Goal: Task Accomplishment & Management: Use online tool/utility

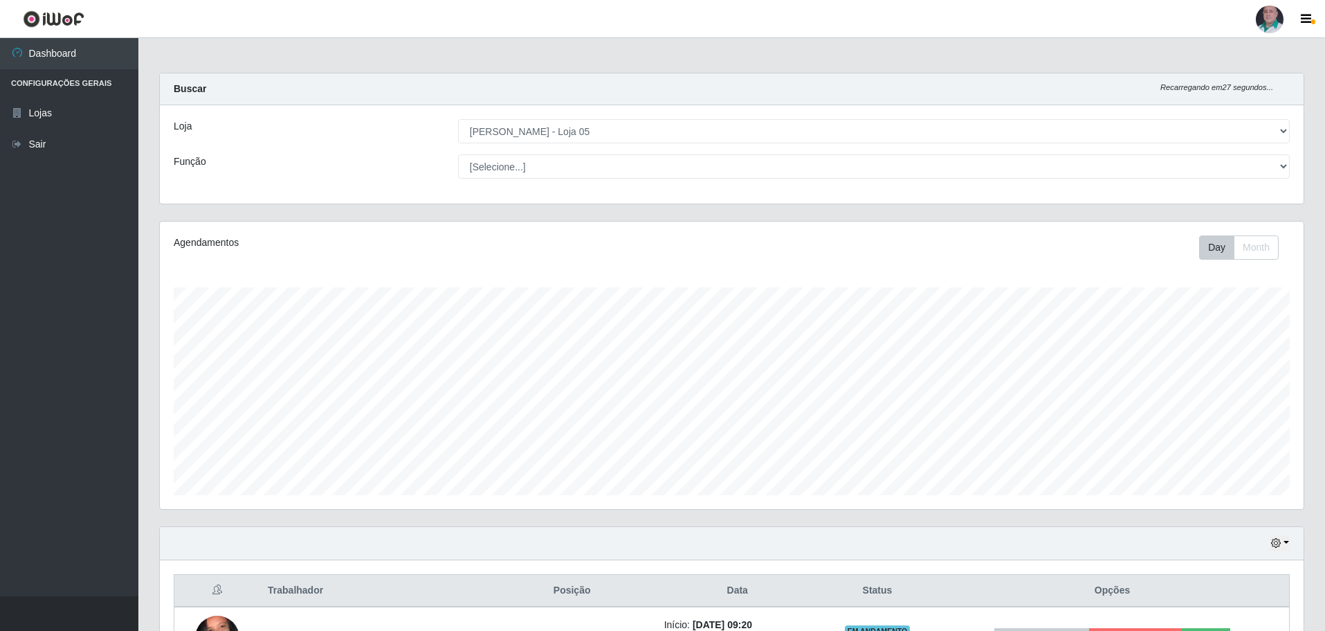
select select "252"
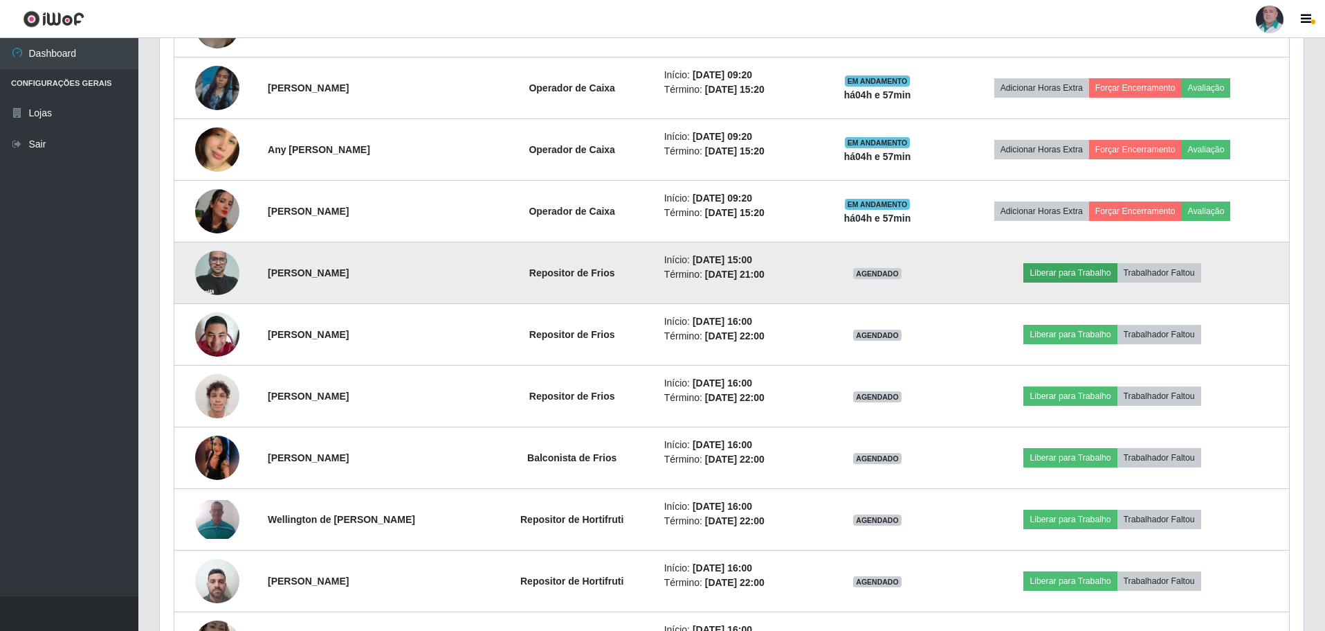
scroll to position [287, 1144]
click at [1080, 270] on button "Liberar para Trabalho" at bounding box center [1070, 272] width 93 height 19
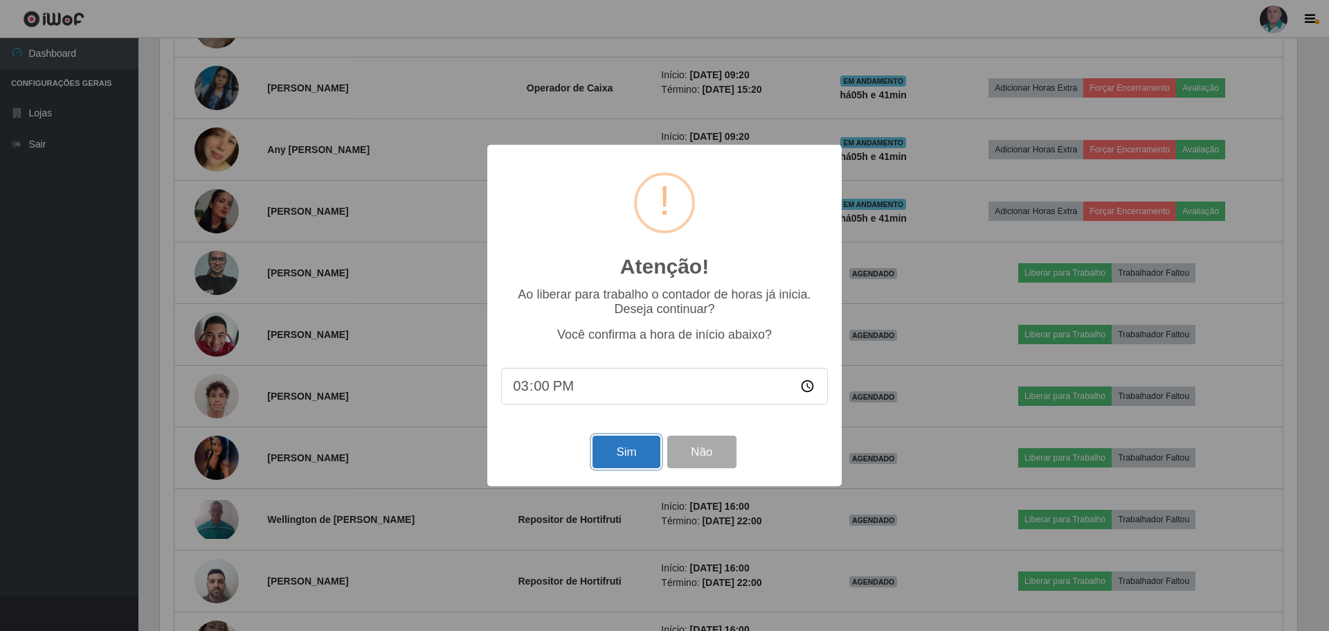
click at [631, 460] on button "Sim" at bounding box center [625, 451] width 67 height 33
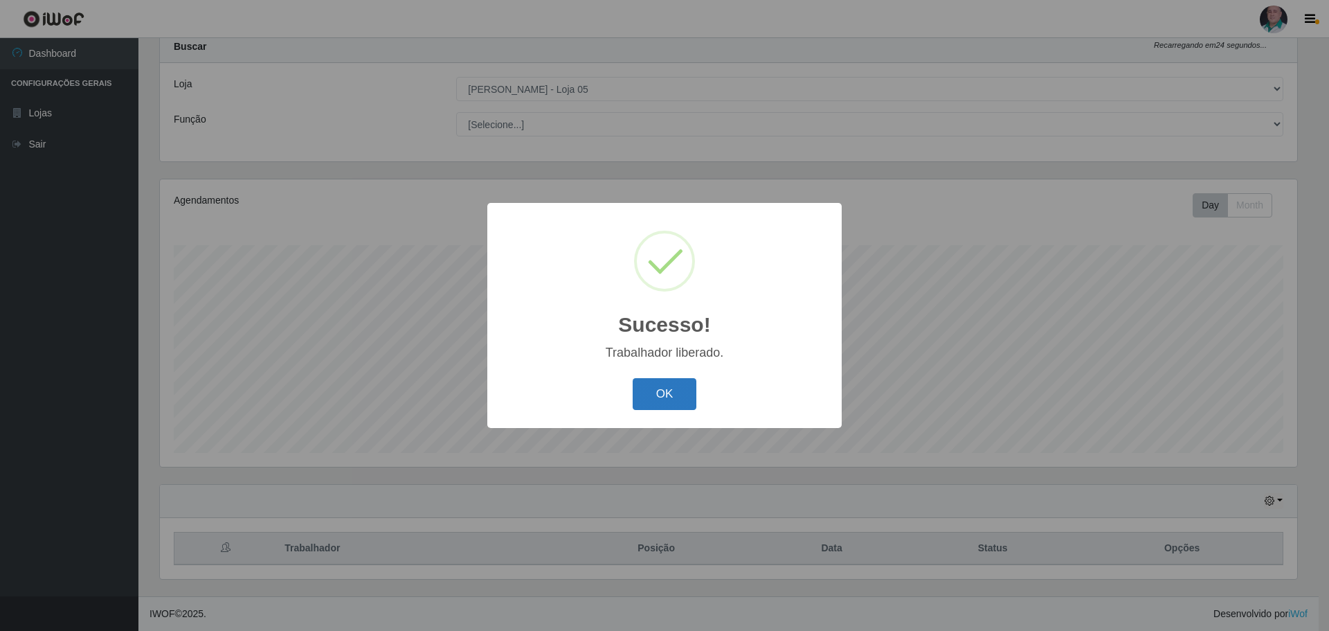
click at [657, 391] on button "OK" at bounding box center [665, 394] width 64 height 33
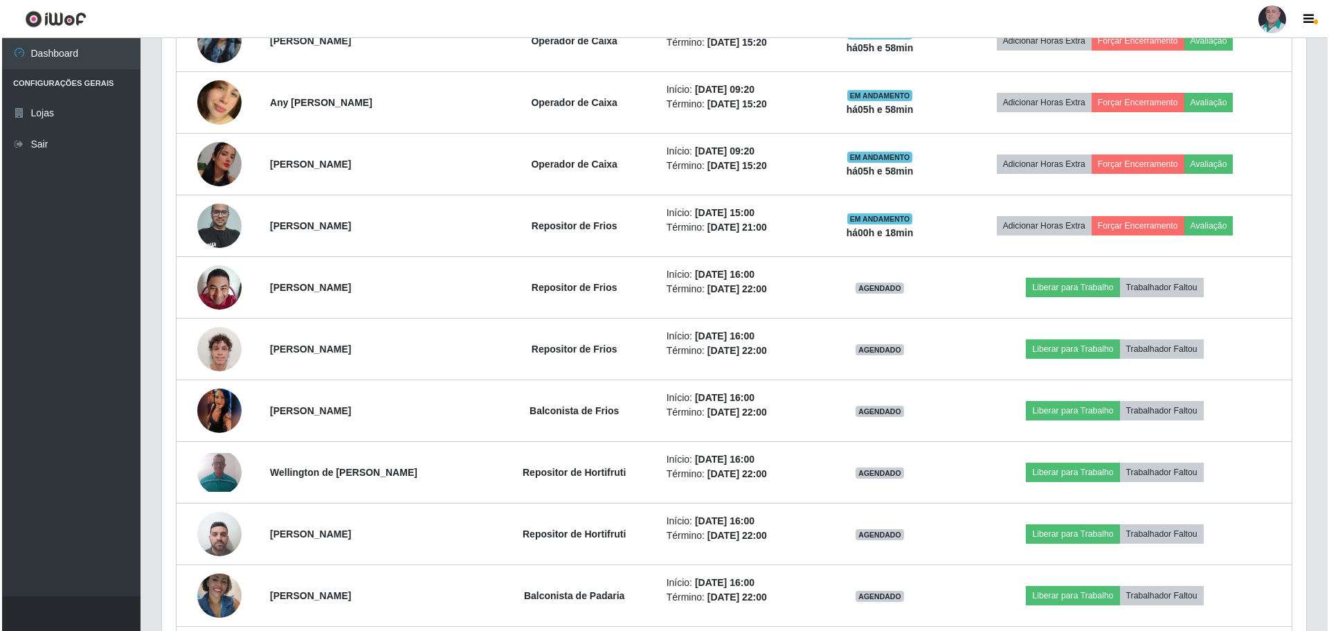
scroll to position [873, 0]
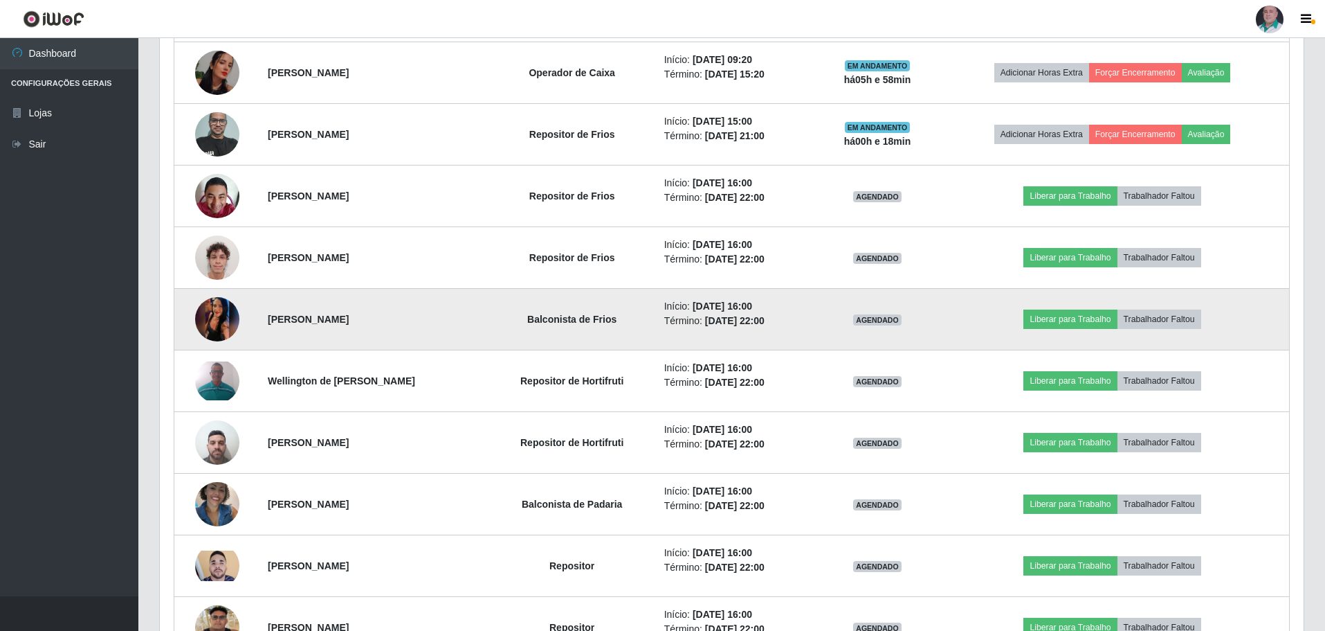
click at [228, 331] on img at bounding box center [217, 319] width 44 height 98
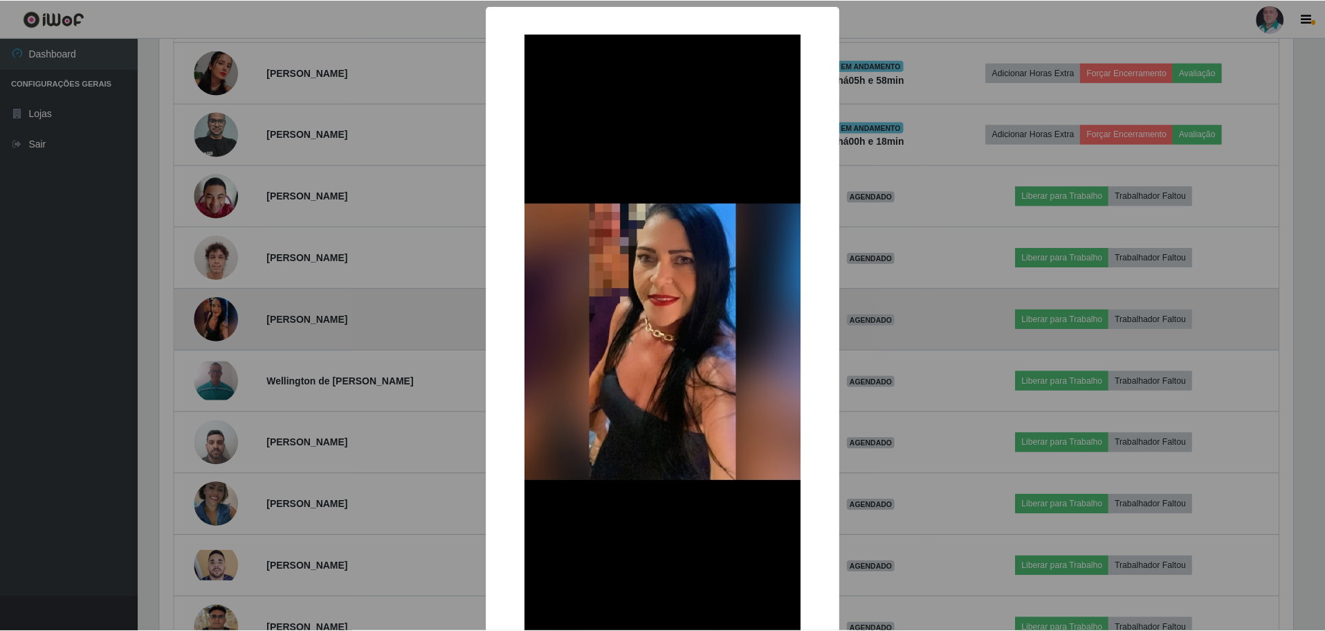
scroll to position [287, 1137]
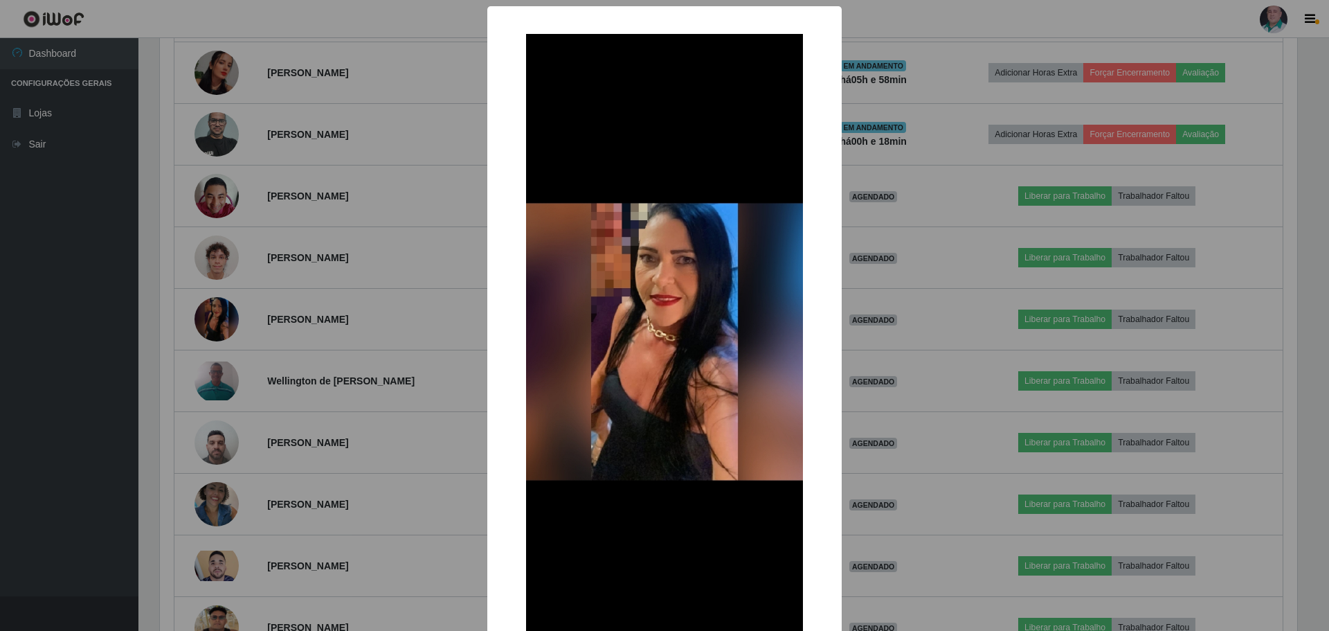
click at [408, 479] on div "× OK Cancel" at bounding box center [664, 315] width 1329 height 631
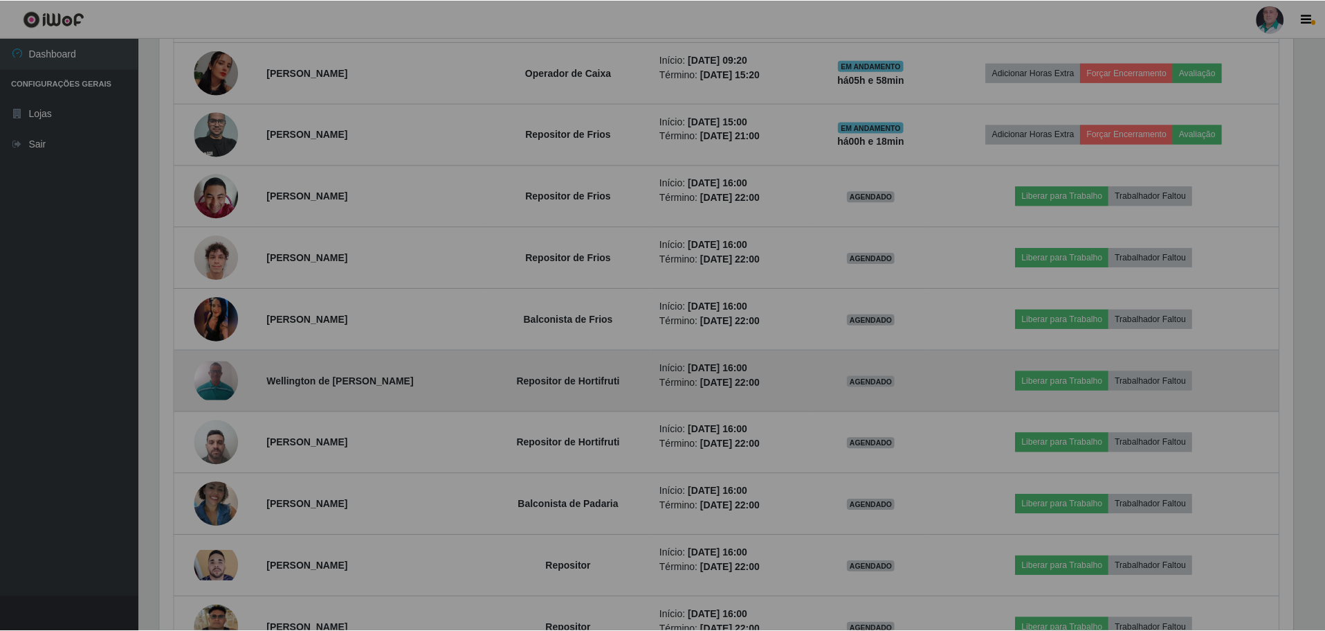
scroll to position [287, 1144]
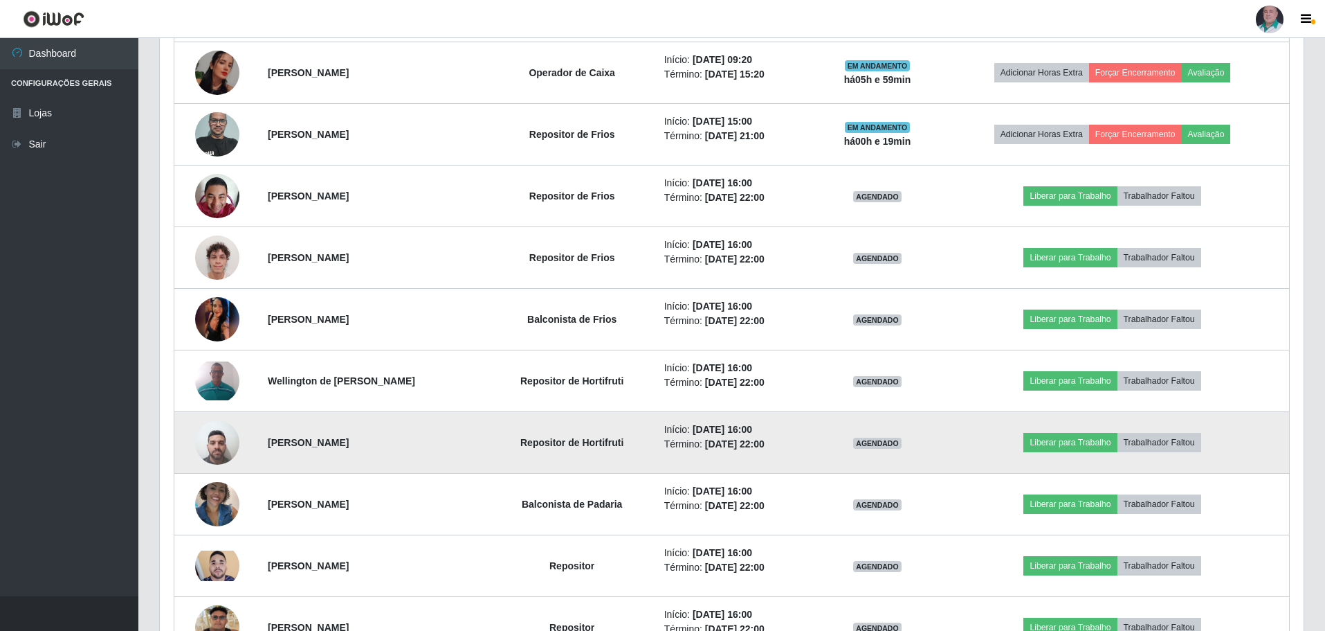
click at [220, 455] on img at bounding box center [217, 442] width 44 height 59
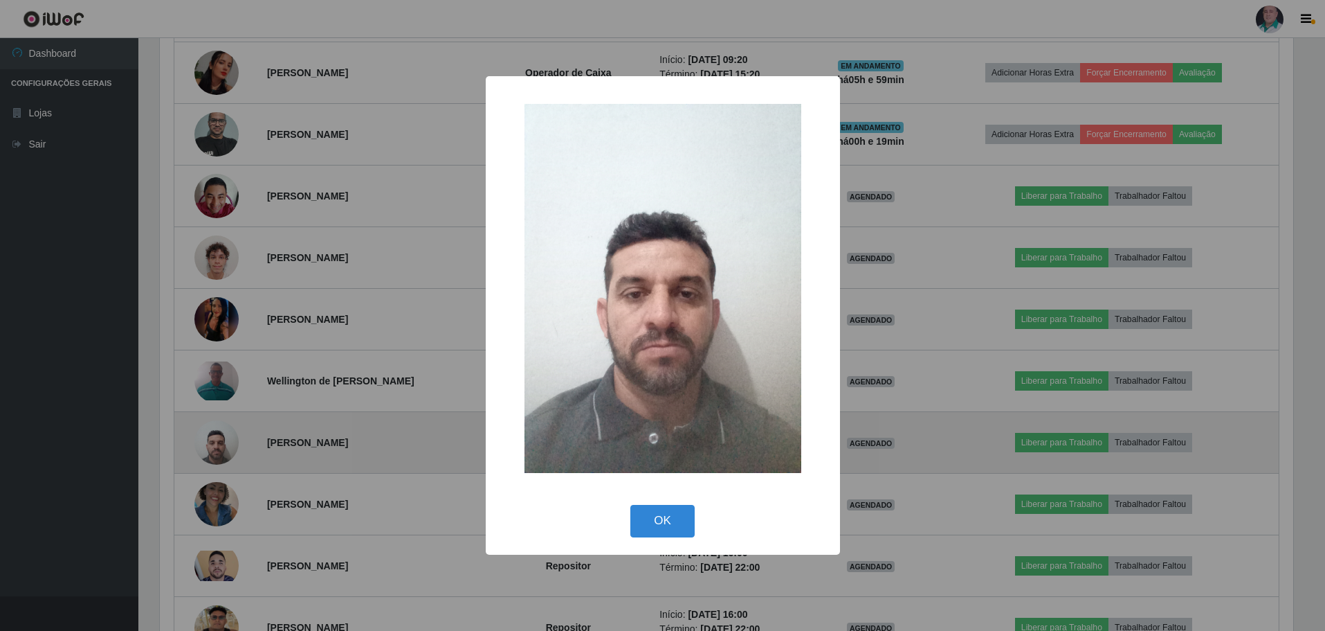
scroll to position [287, 1137]
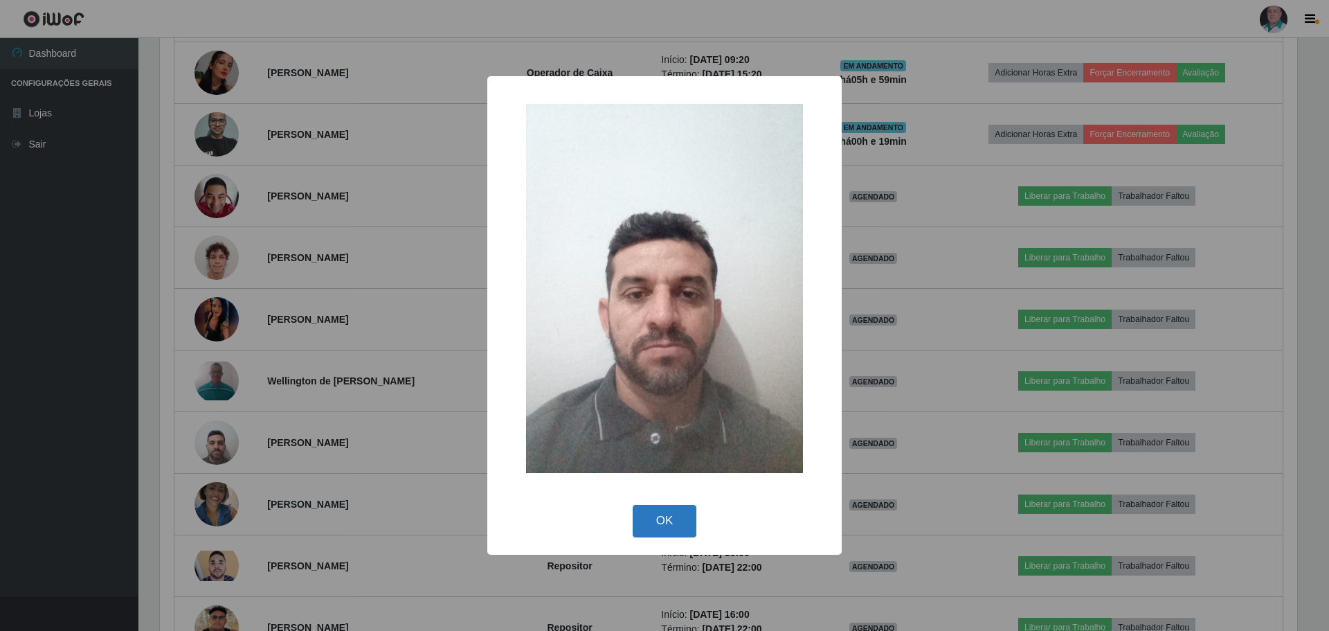
click at [685, 535] on button "OK" at bounding box center [665, 521] width 64 height 33
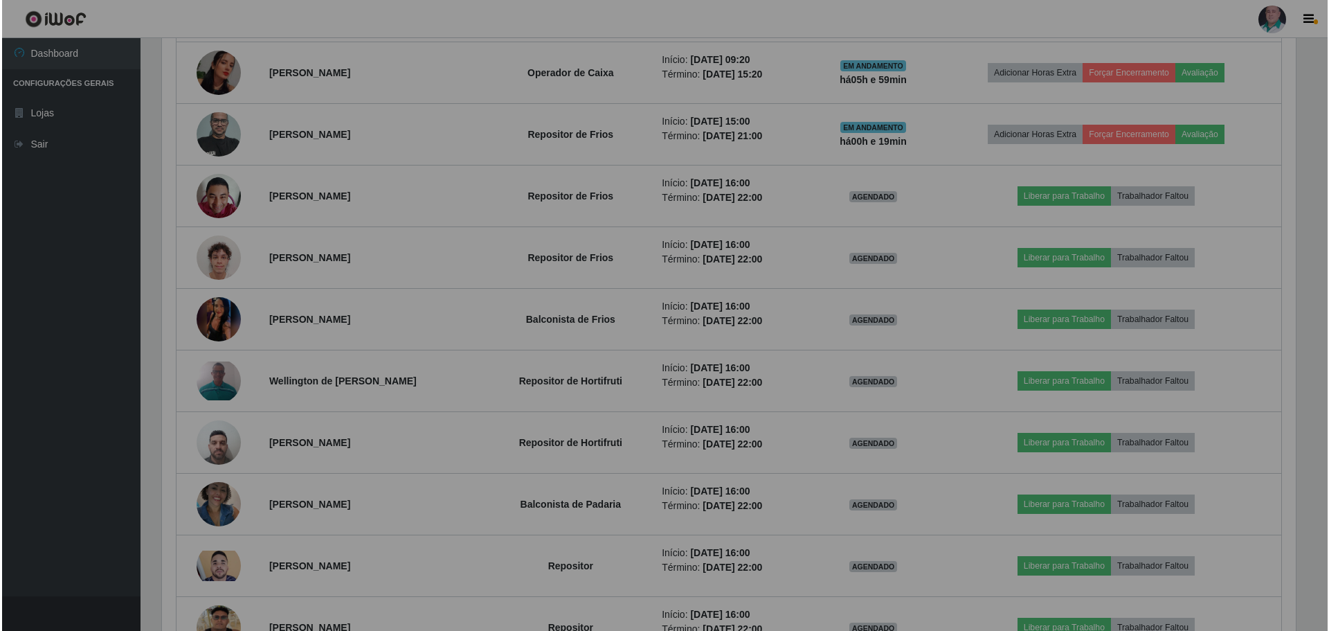
scroll to position [287, 1144]
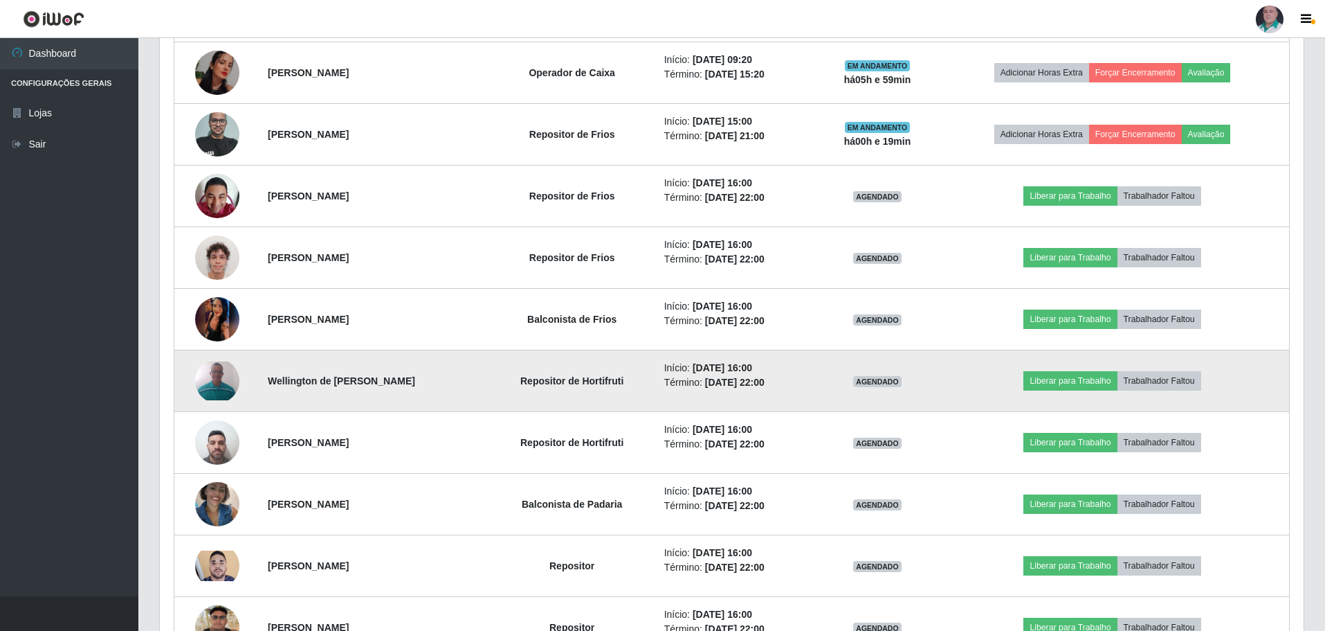
click at [228, 388] on img at bounding box center [217, 380] width 44 height 39
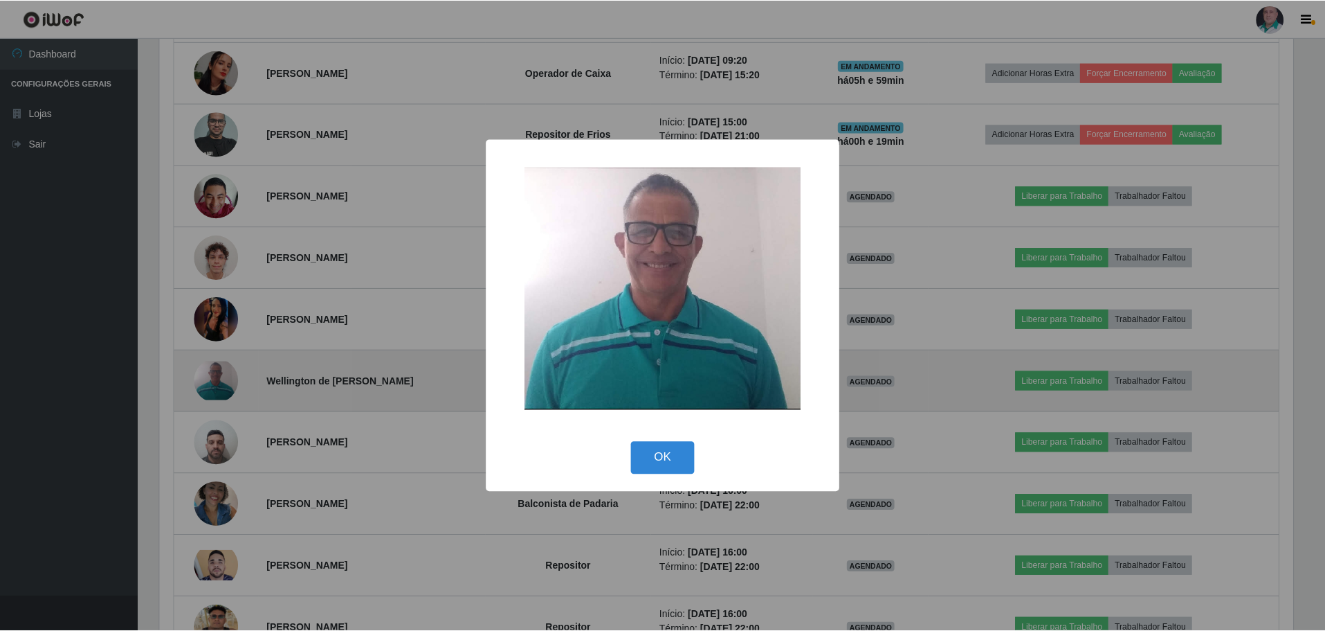
scroll to position [287, 1137]
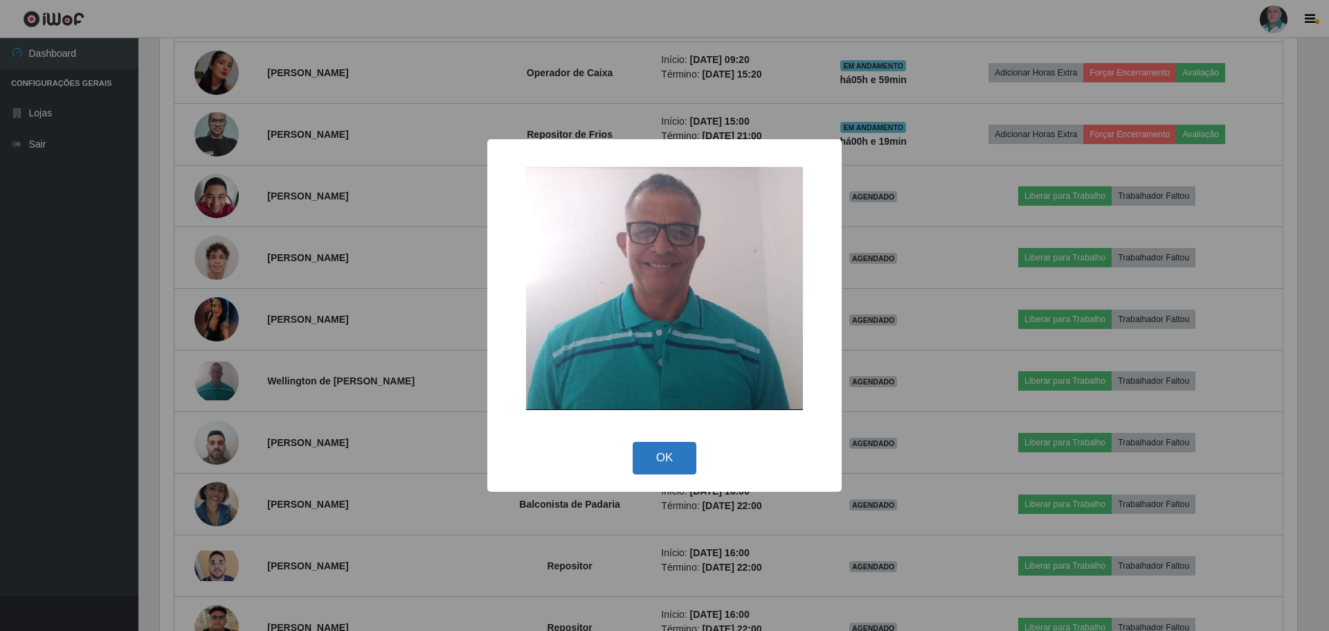
click at [654, 462] on button "OK" at bounding box center [665, 458] width 64 height 33
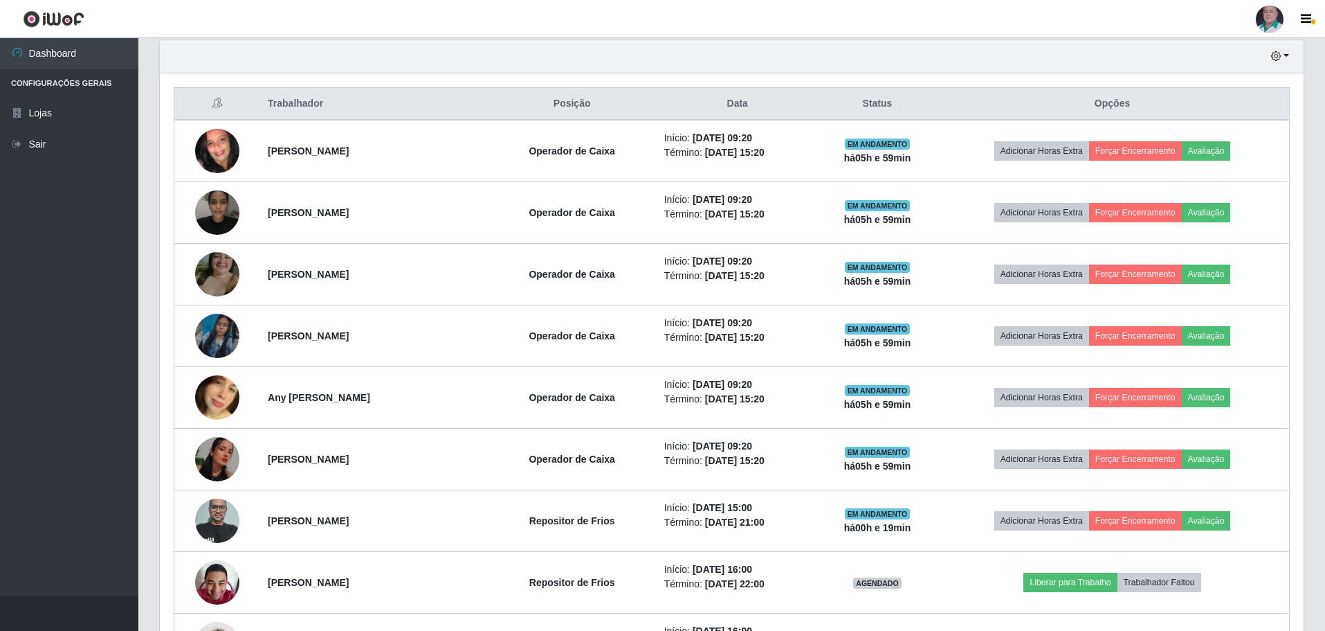
scroll to position [244, 0]
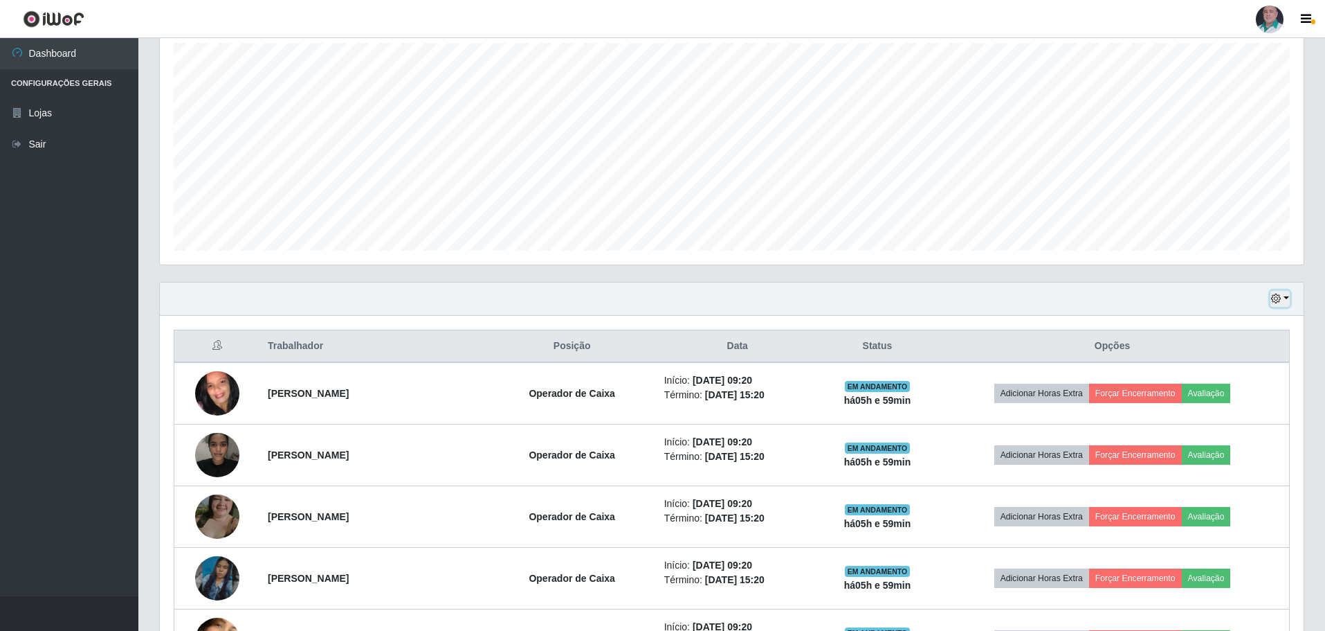
click at [1286, 299] on button "button" at bounding box center [1280, 299] width 19 height 16
click at [1212, 354] on button "1 dia" at bounding box center [1234, 352] width 109 height 29
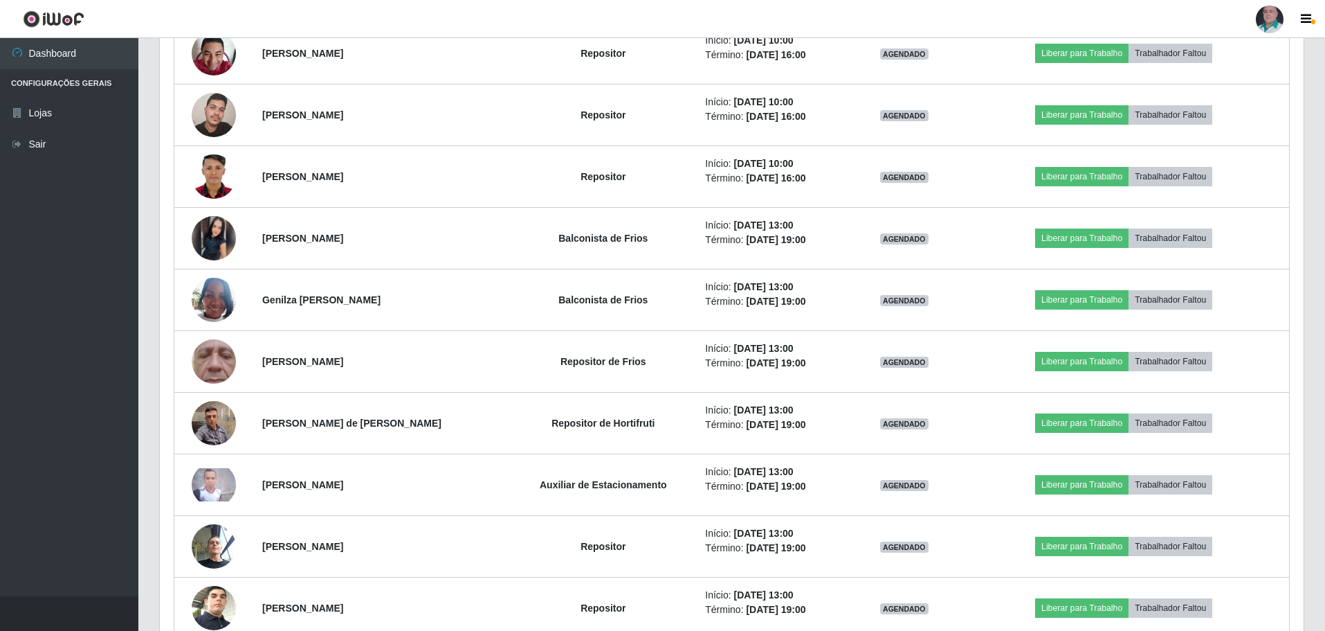
scroll to position [3082, 0]
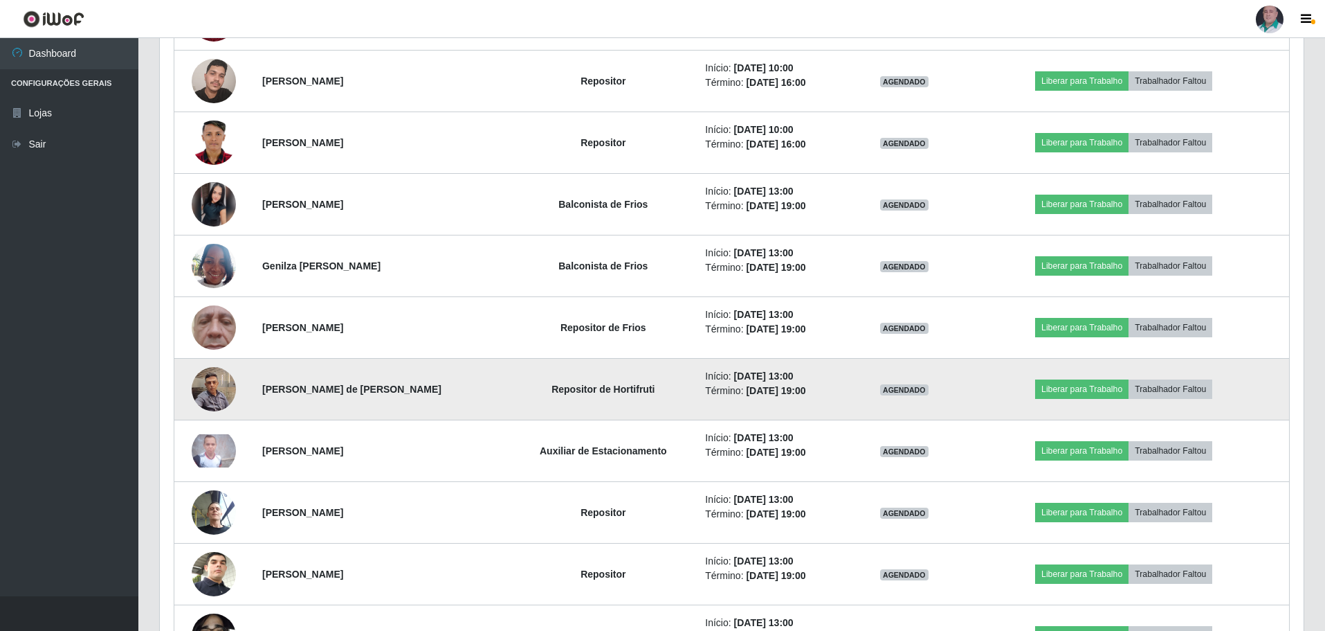
click at [206, 386] on img at bounding box center [214, 388] width 44 height 59
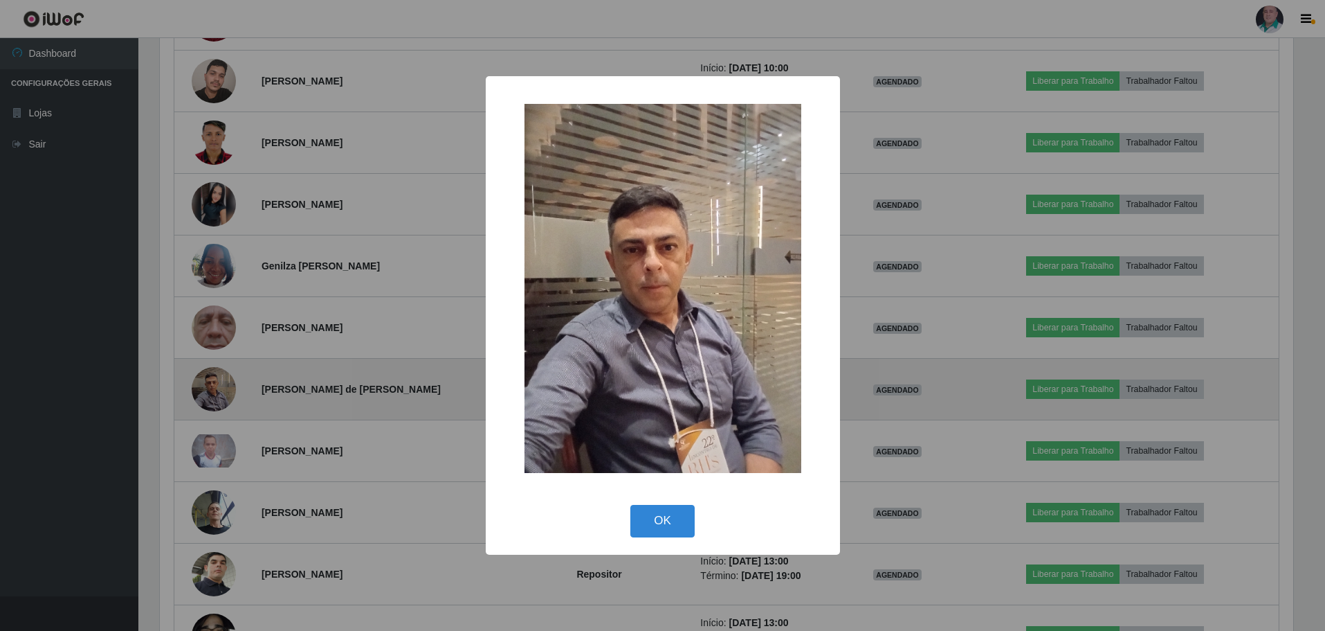
scroll to position [287, 1137]
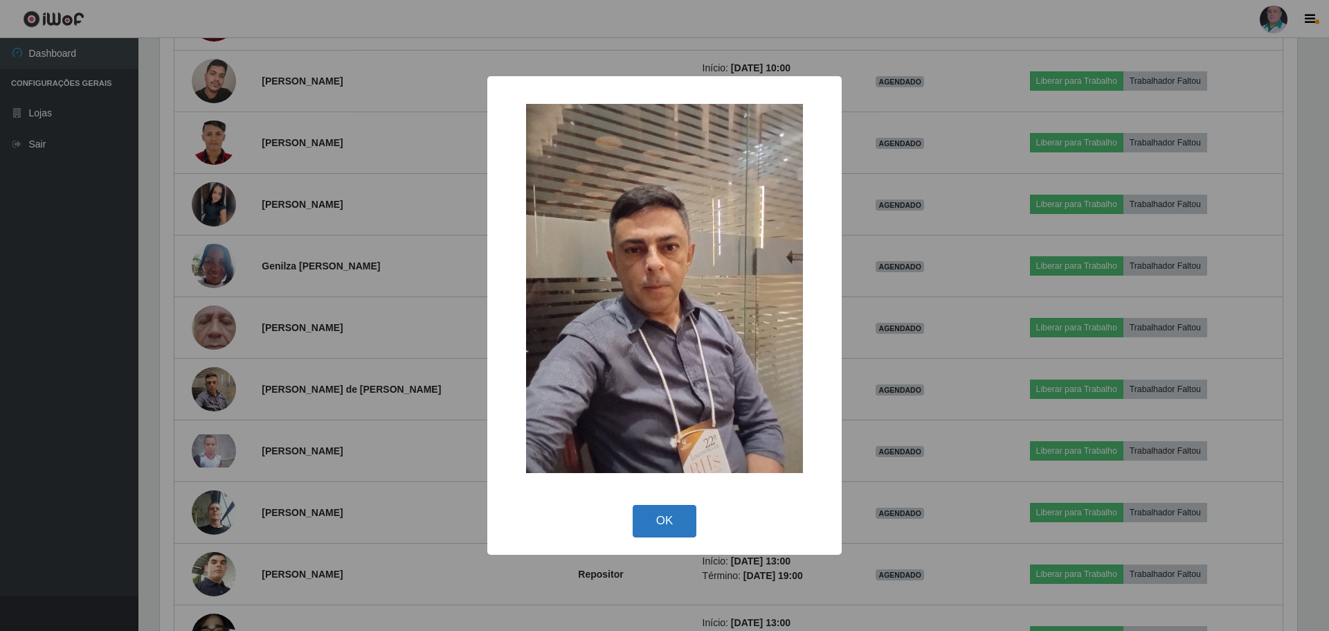
click at [674, 525] on button "OK" at bounding box center [665, 521] width 64 height 33
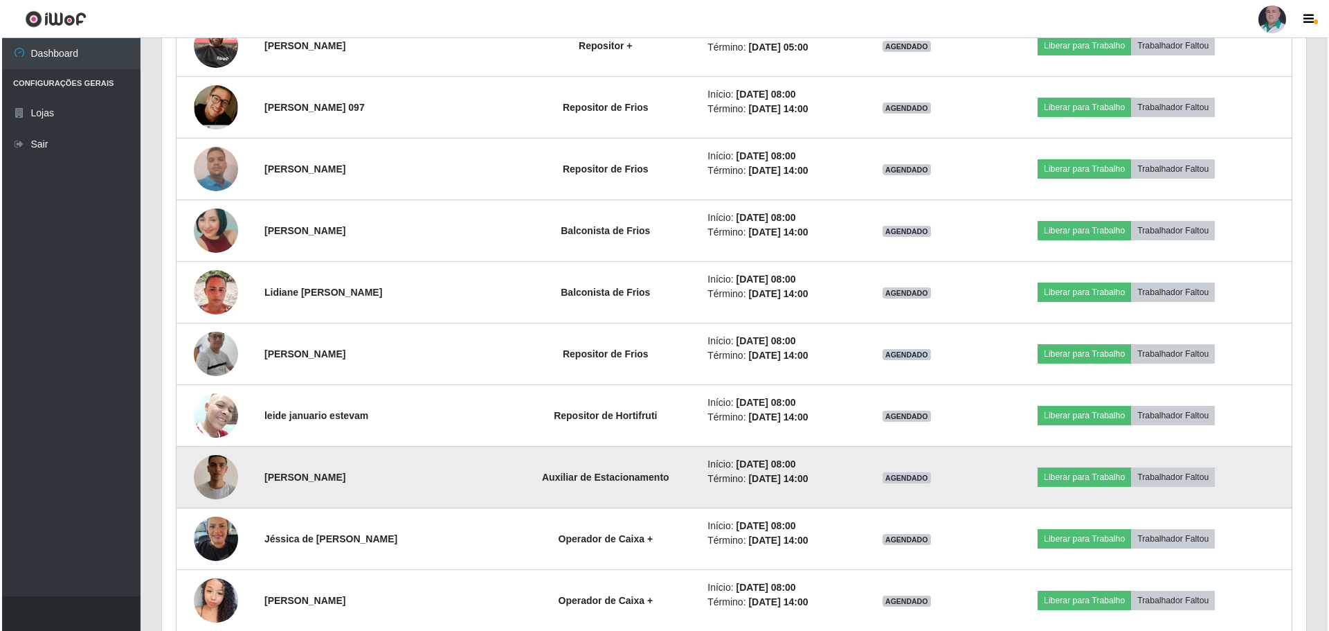
scroll to position [2252, 0]
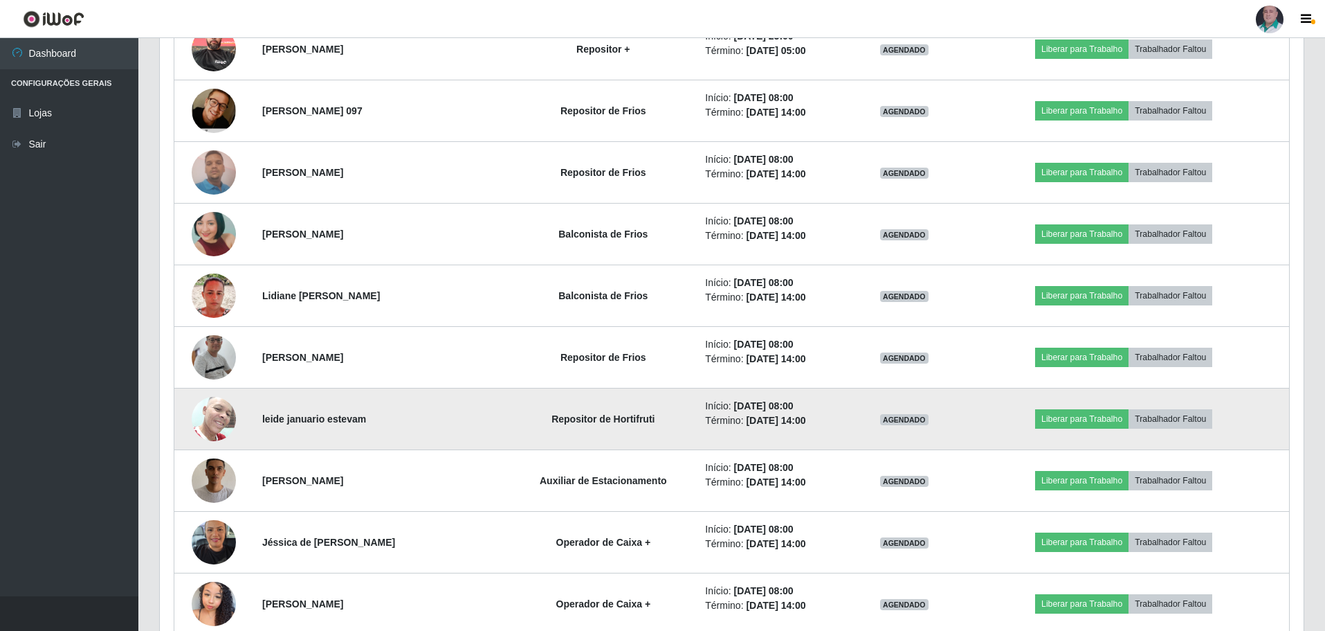
click at [207, 431] on img at bounding box center [214, 418] width 44 height 59
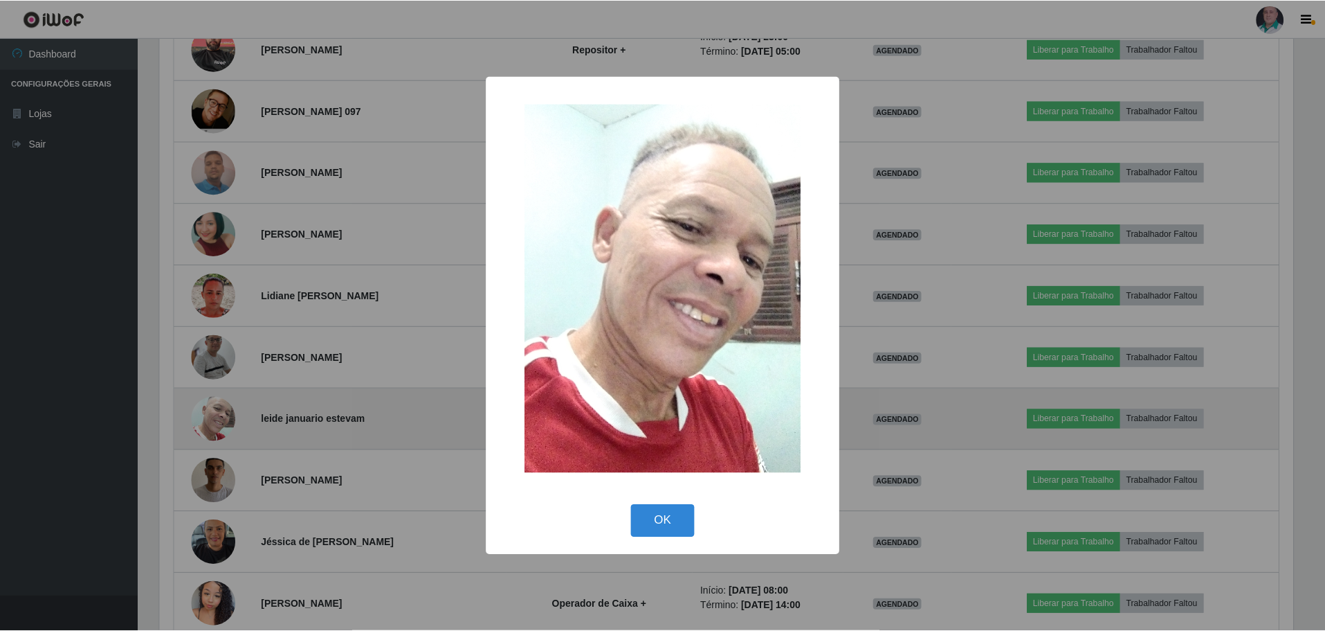
scroll to position [287, 1137]
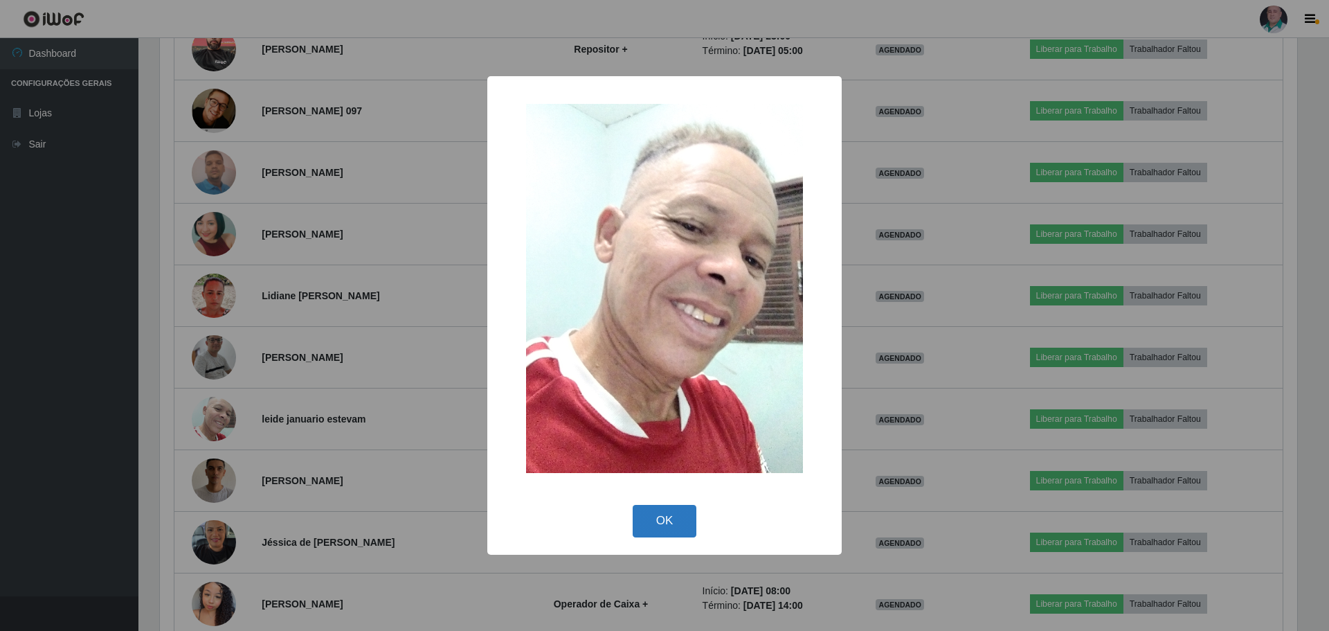
click at [672, 518] on button "OK" at bounding box center [665, 521] width 64 height 33
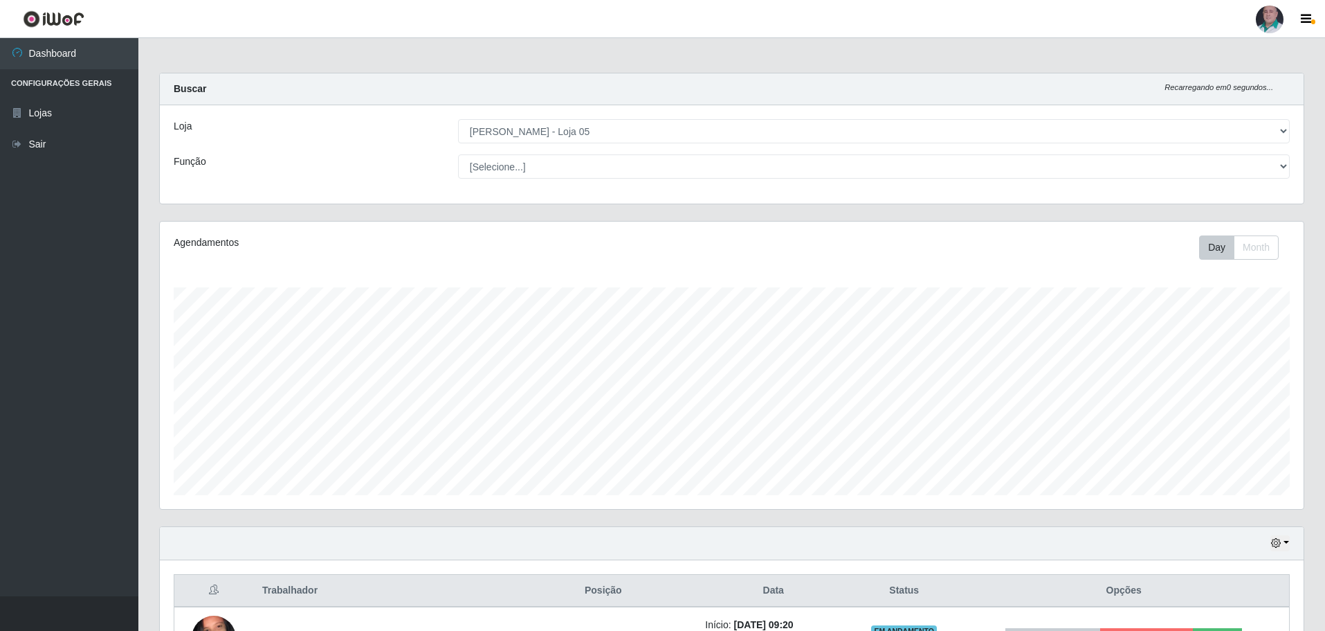
scroll to position [485, 0]
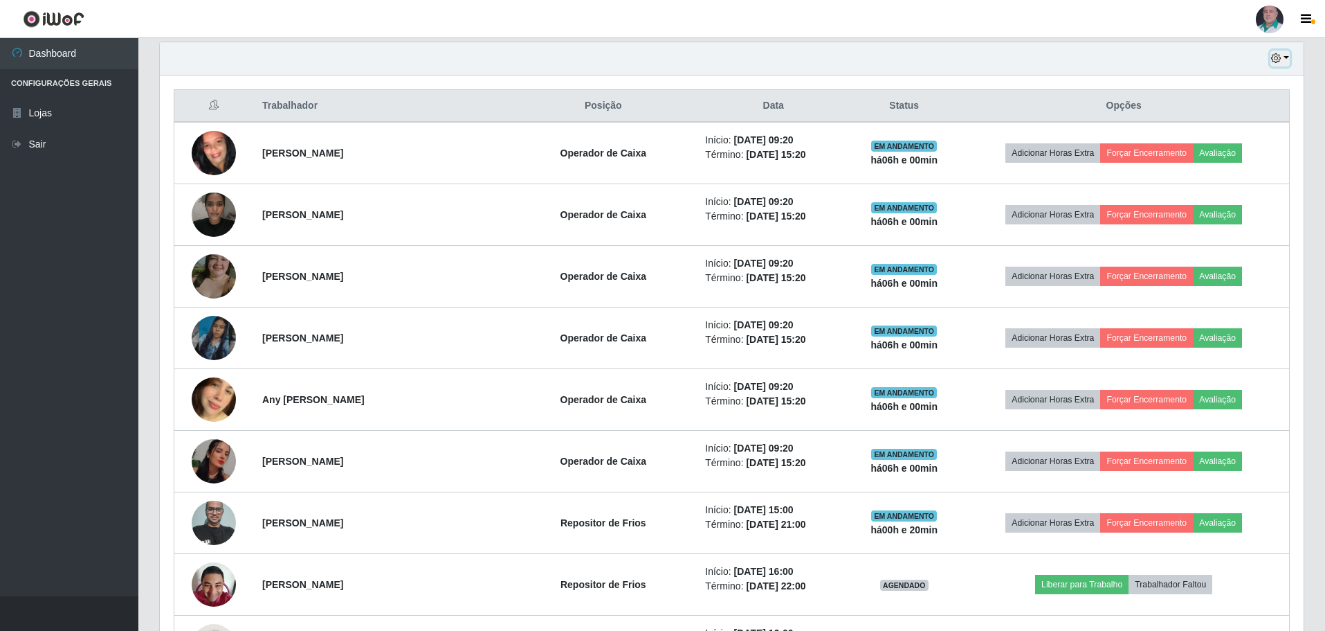
click at [1278, 55] on icon "button" at bounding box center [1276, 58] width 10 height 10
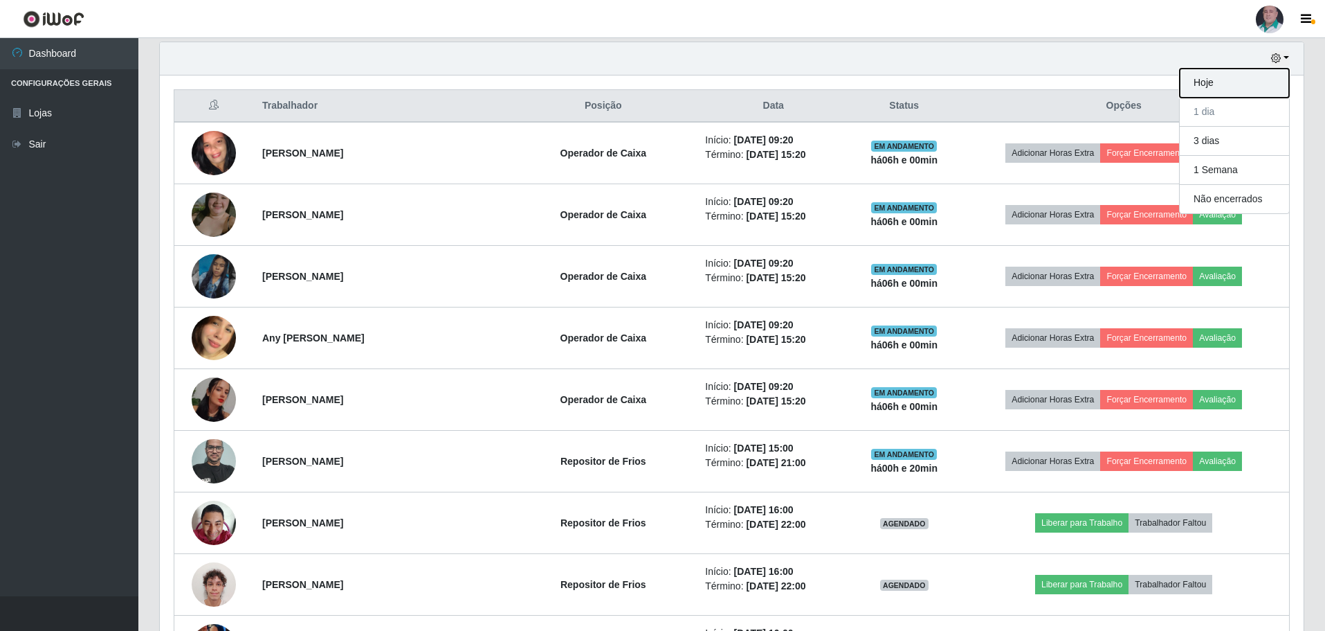
click at [1220, 84] on button "Hoje" at bounding box center [1234, 83] width 109 height 29
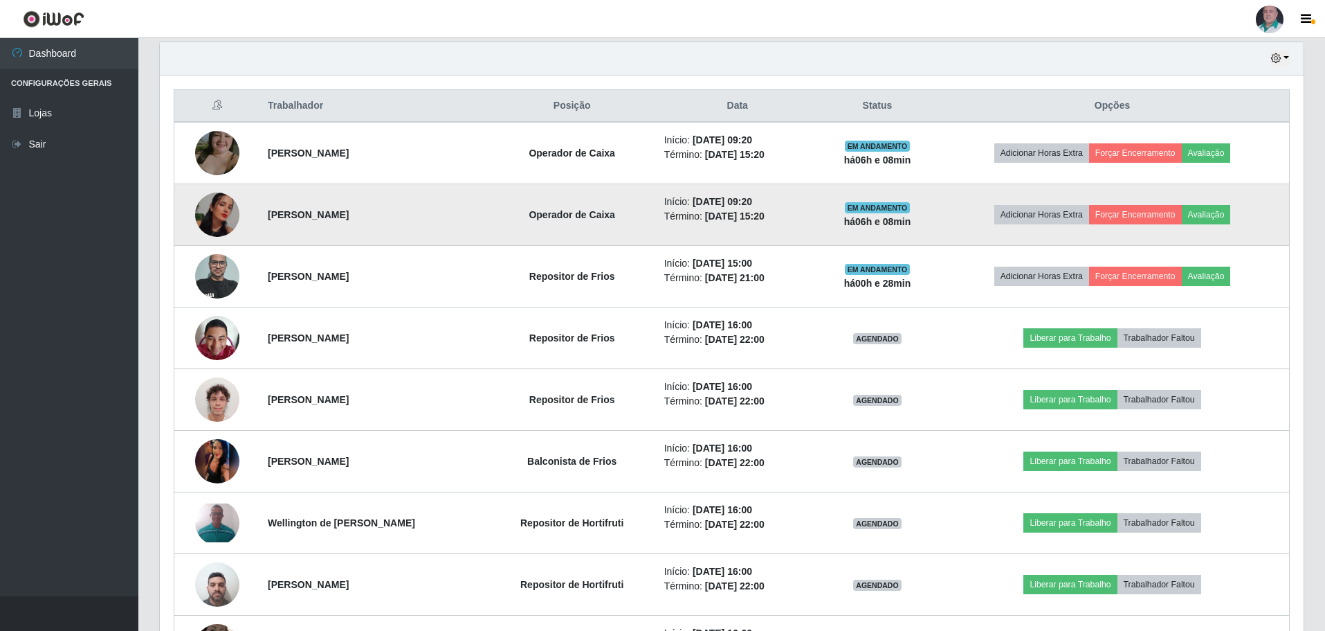
click at [222, 232] on img at bounding box center [217, 214] width 44 height 44
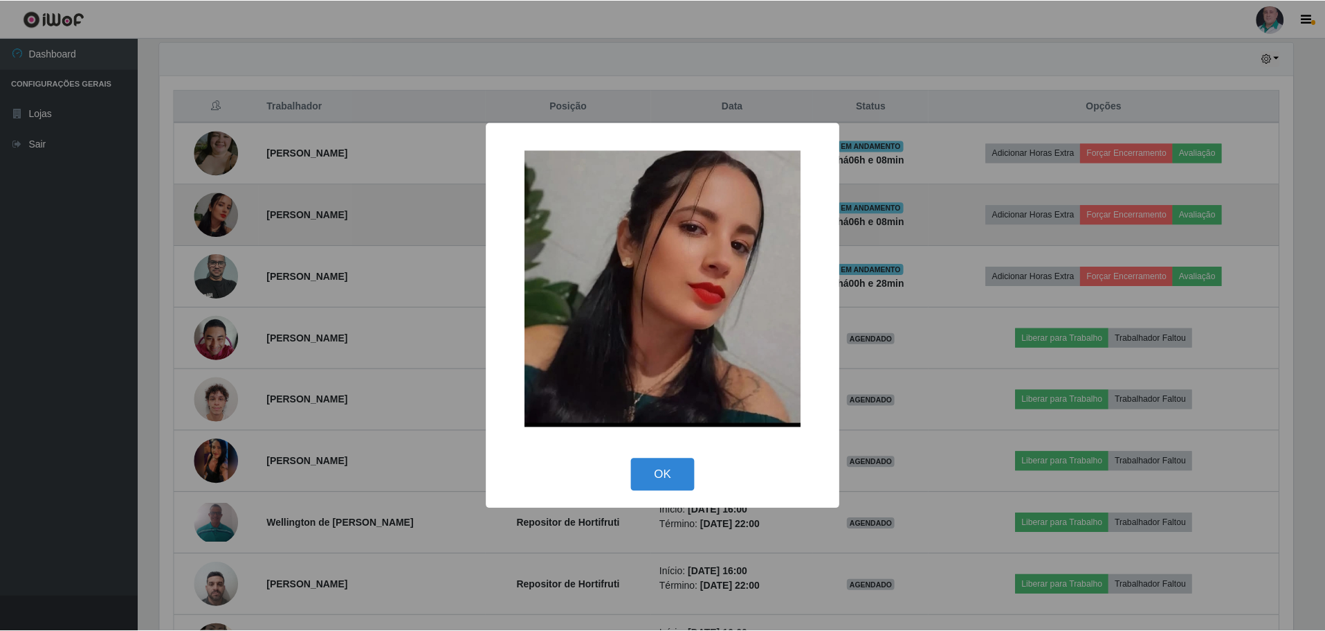
scroll to position [287, 1137]
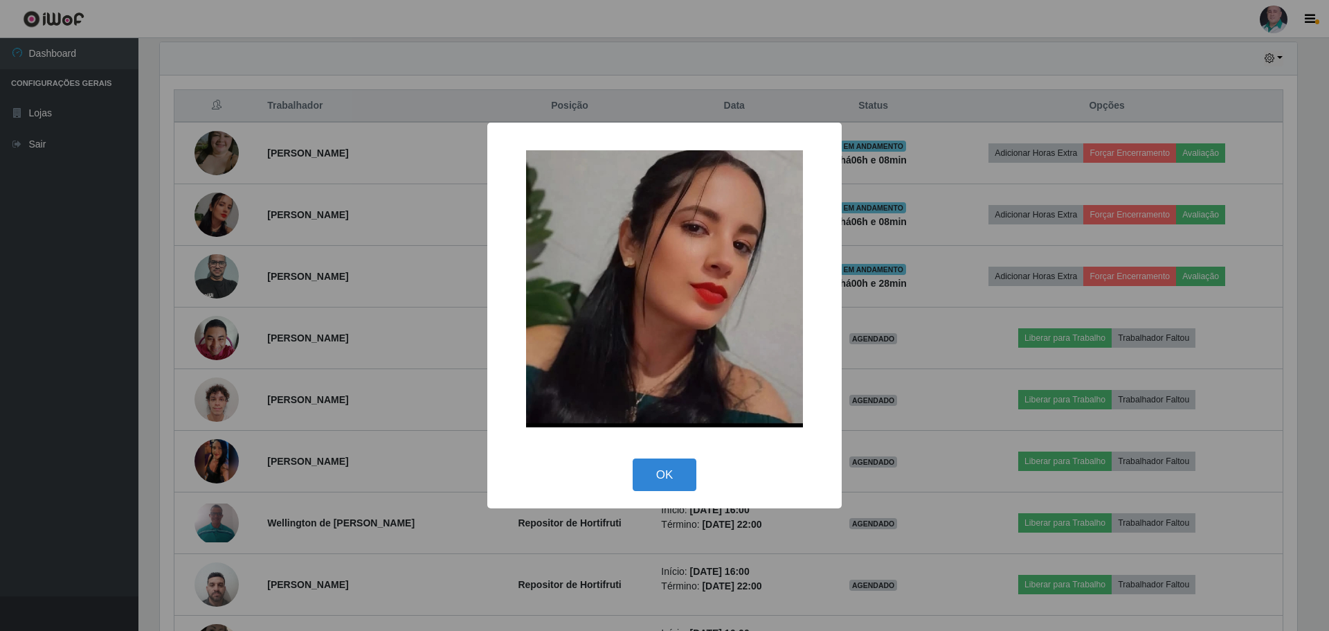
click at [889, 327] on div "× OK Cancel" at bounding box center [664, 315] width 1329 height 631
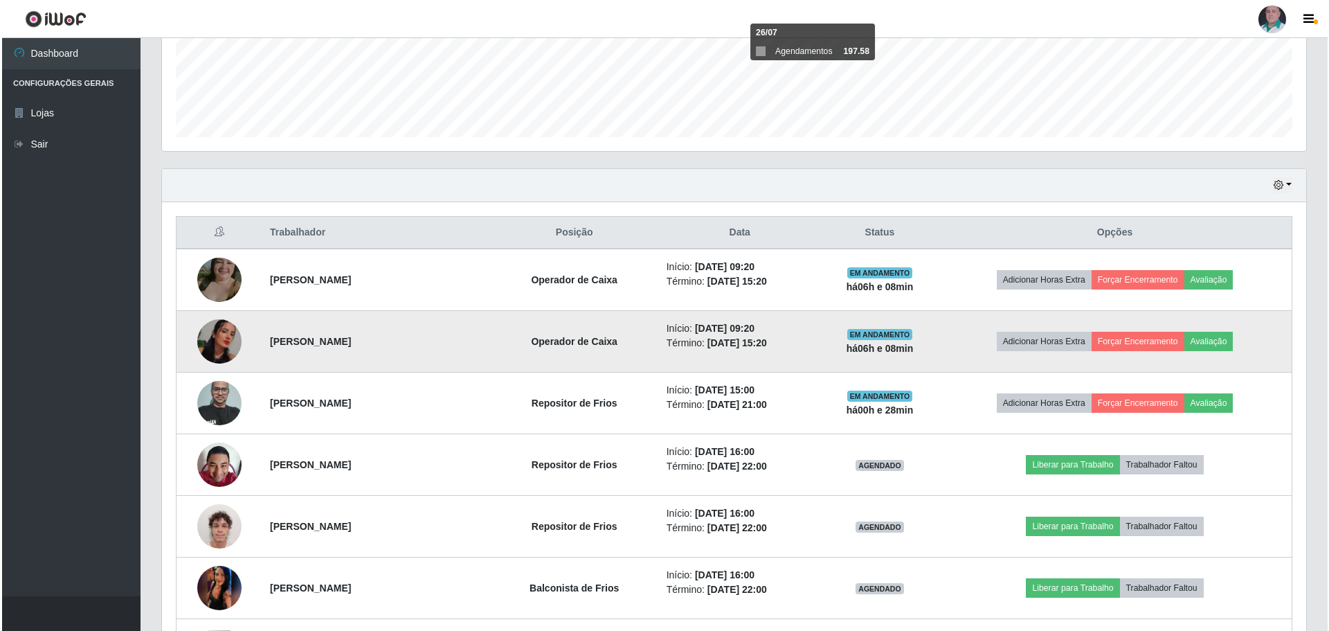
scroll to position [346, 0]
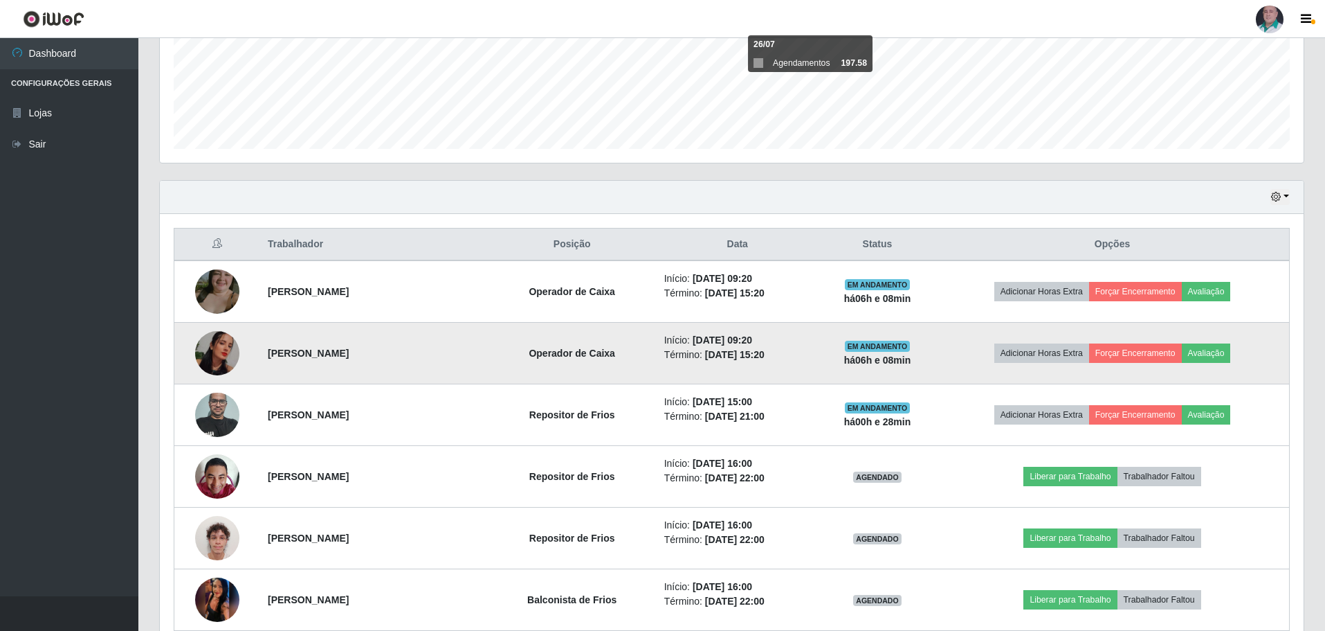
click at [217, 356] on img at bounding box center [217, 353] width 44 height 44
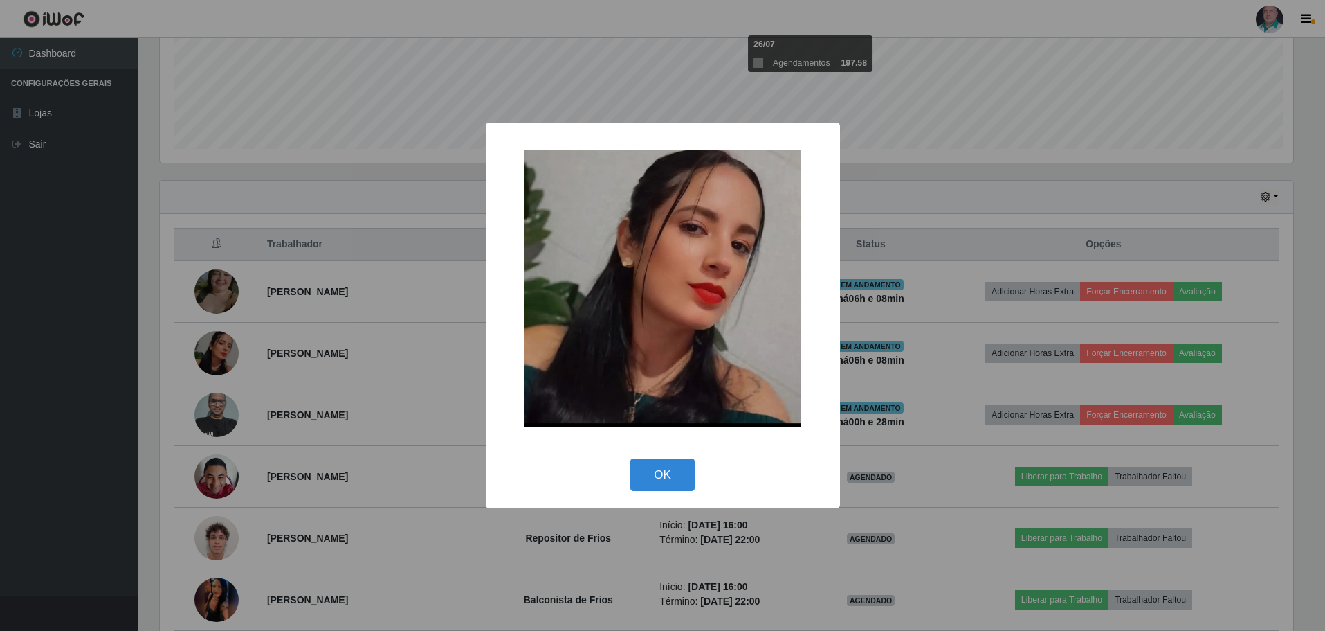
scroll to position [287, 1137]
click at [905, 487] on div "× OK Cancel" at bounding box center [664, 315] width 1329 height 631
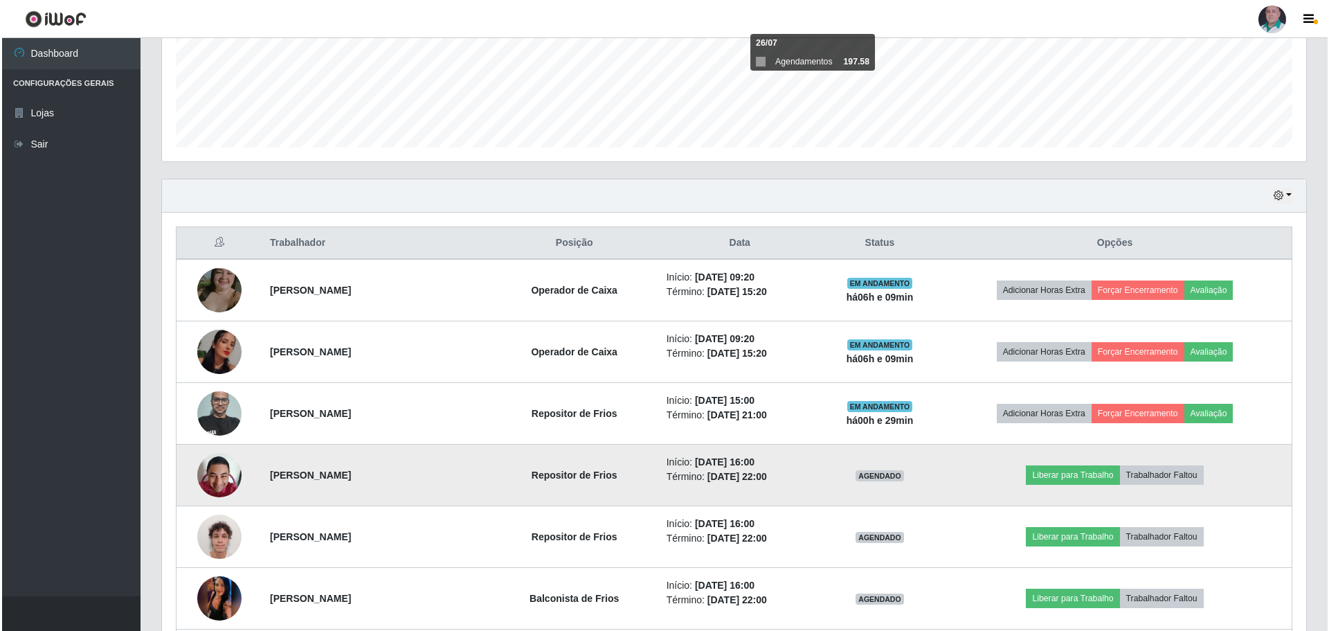
scroll to position [346, 0]
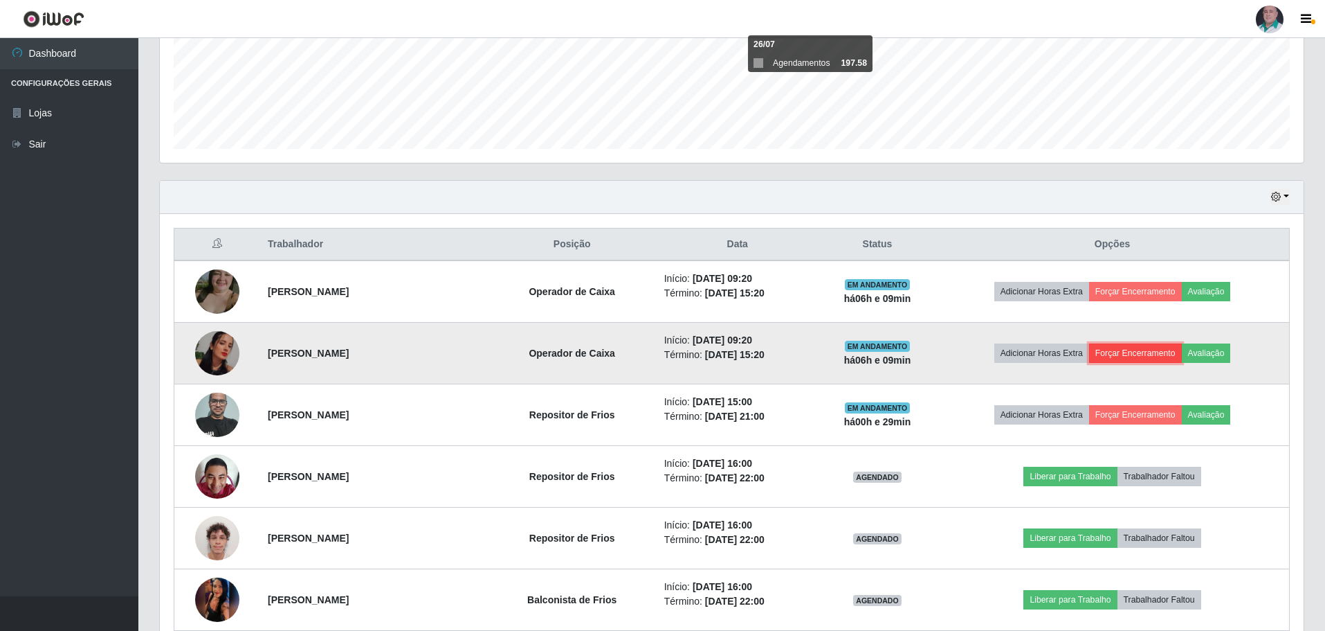
click at [1163, 356] on button "Forçar Encerramento" at bounding box center [1135, 352] width 93 height 19
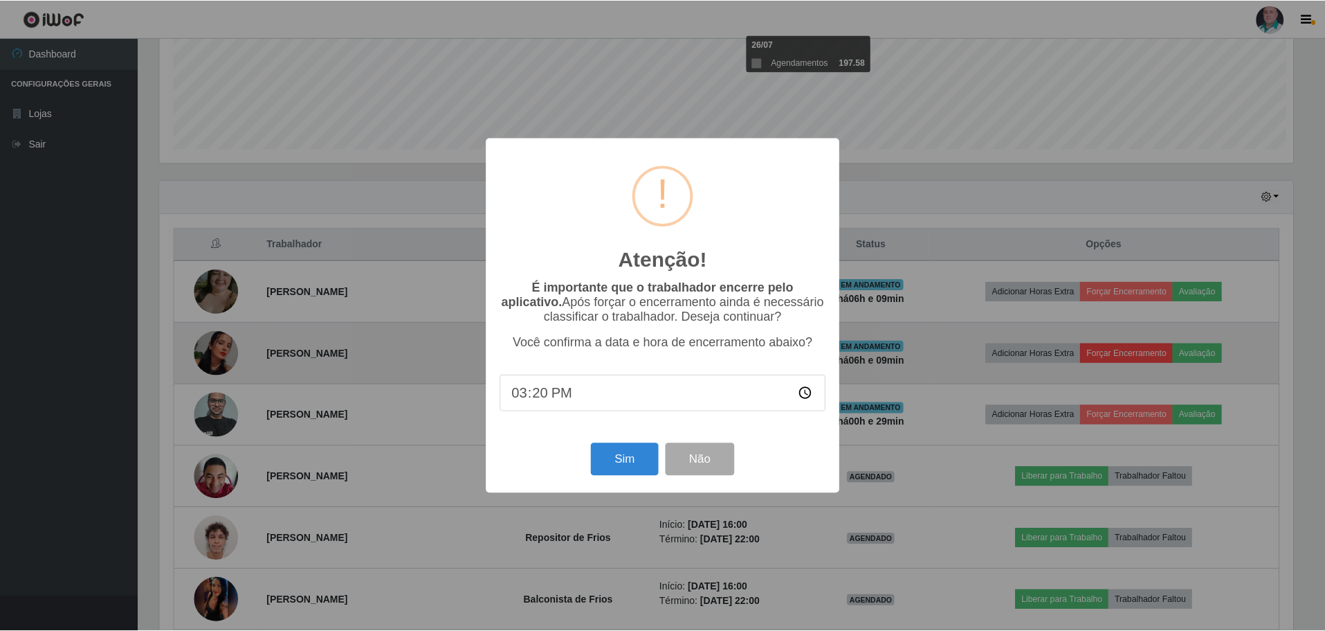
scroll to position [287, 1137]
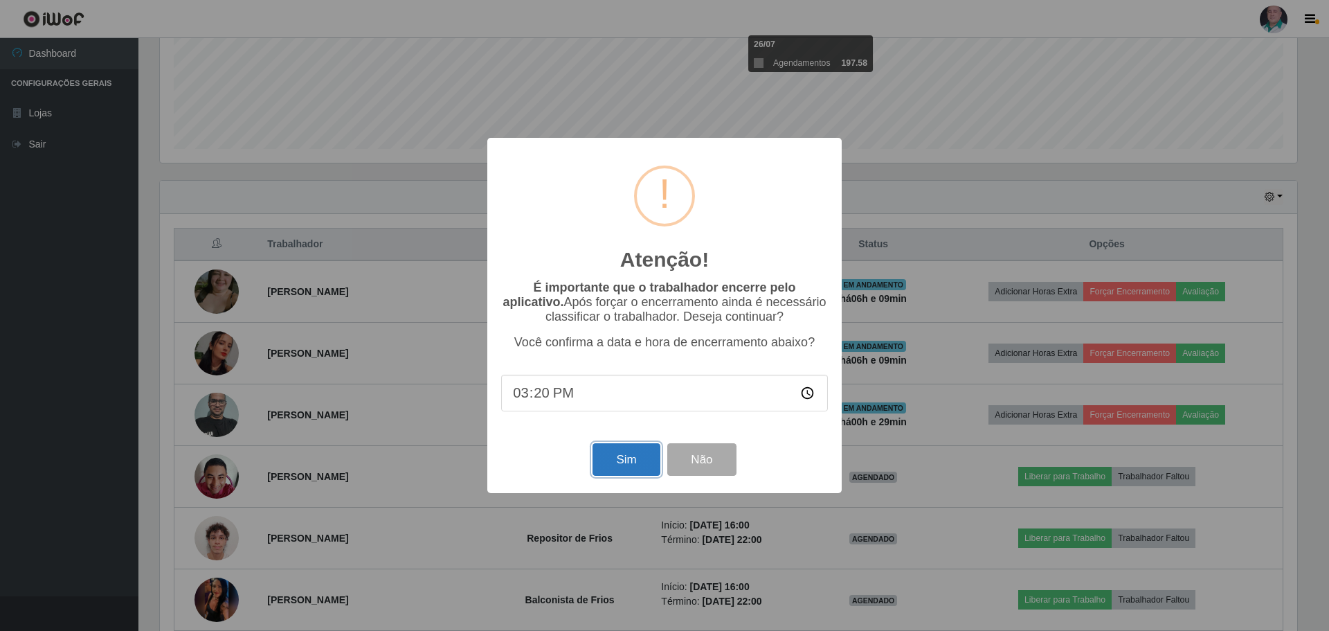
click at [636, 463] on button "Sim" at bounding box center [625, 459] width 67 height 33
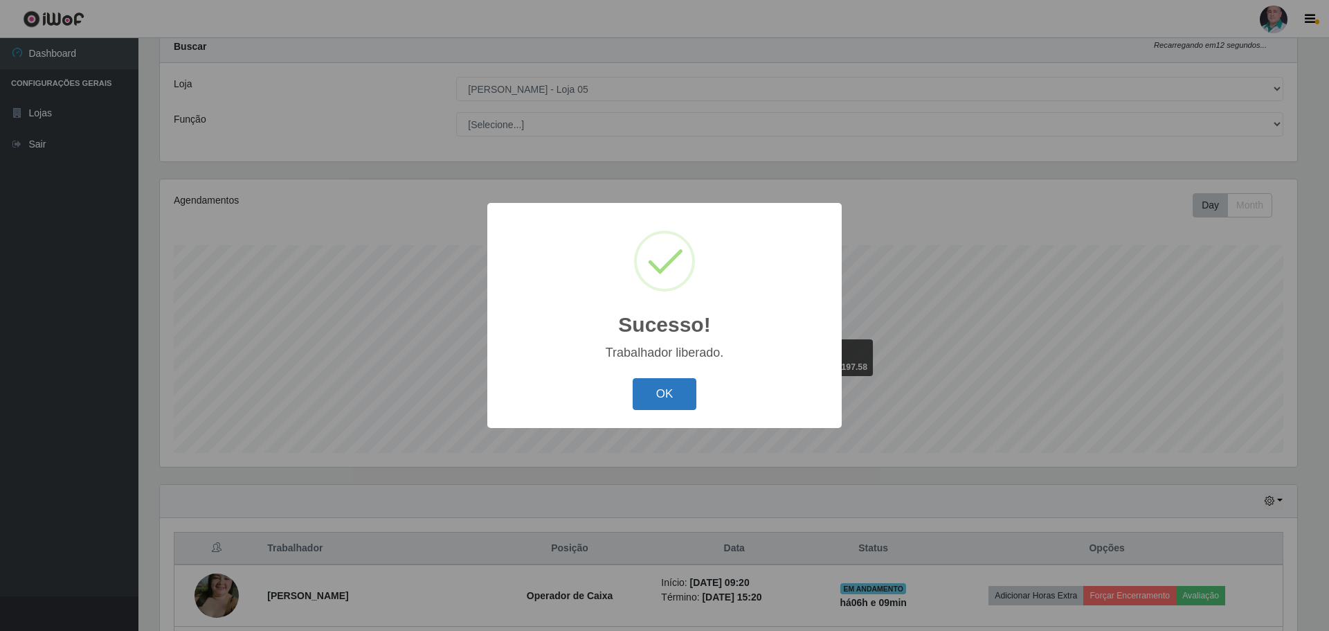
click at [679, 395] on button "OK" at bounding box center [665, 394] width 64 height 33
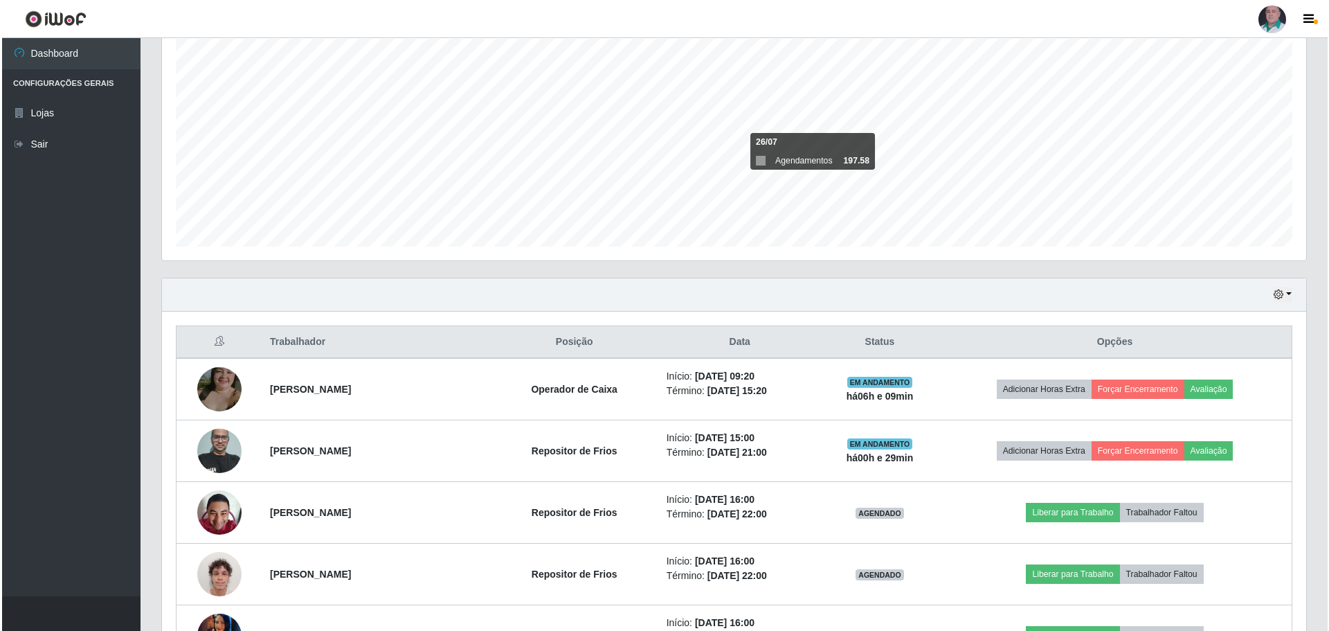
scroll to position [250, 0]
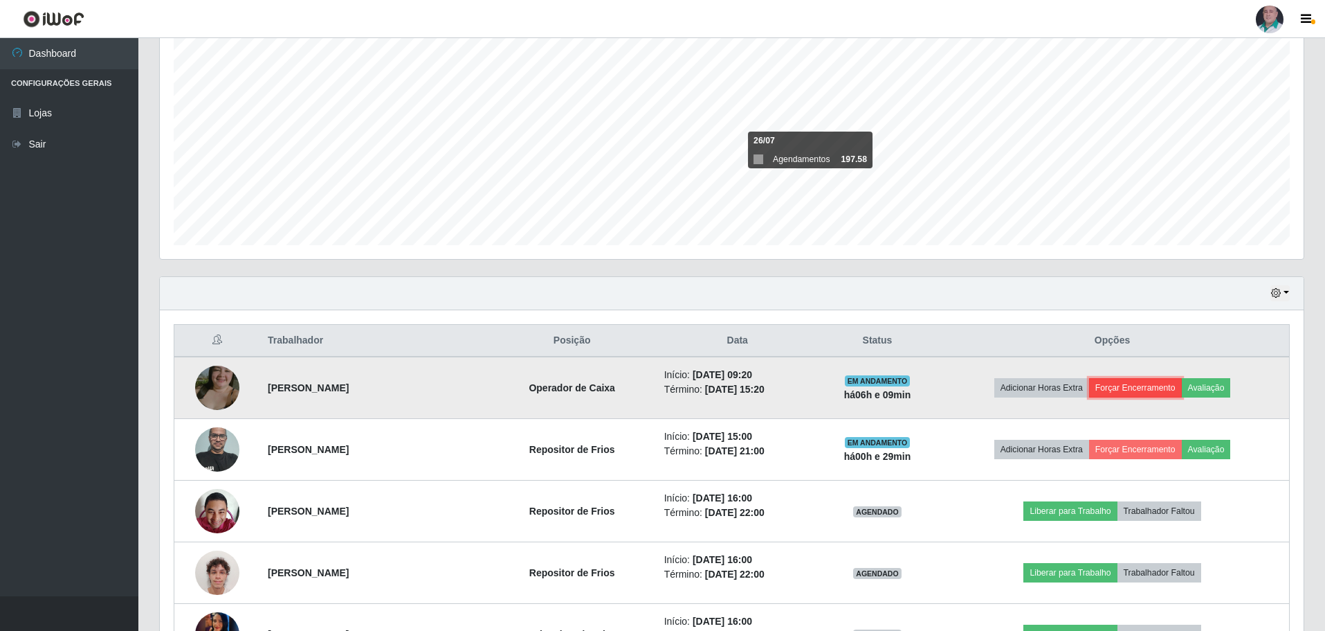
click at [1150, 390] on button "Forçar Encerramento" at bounding box center [1135, 387] width 93 height 19
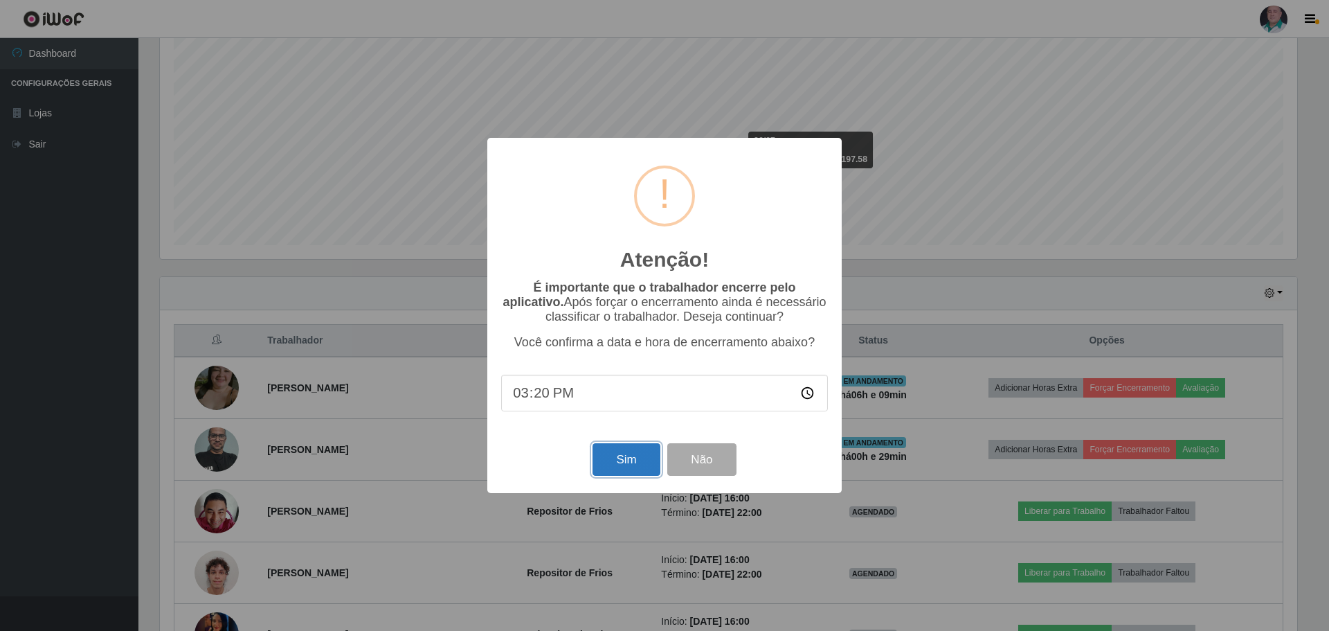
click at [638, 462] on button "Sim" at bounding box center [625, 459] width 67 height 33
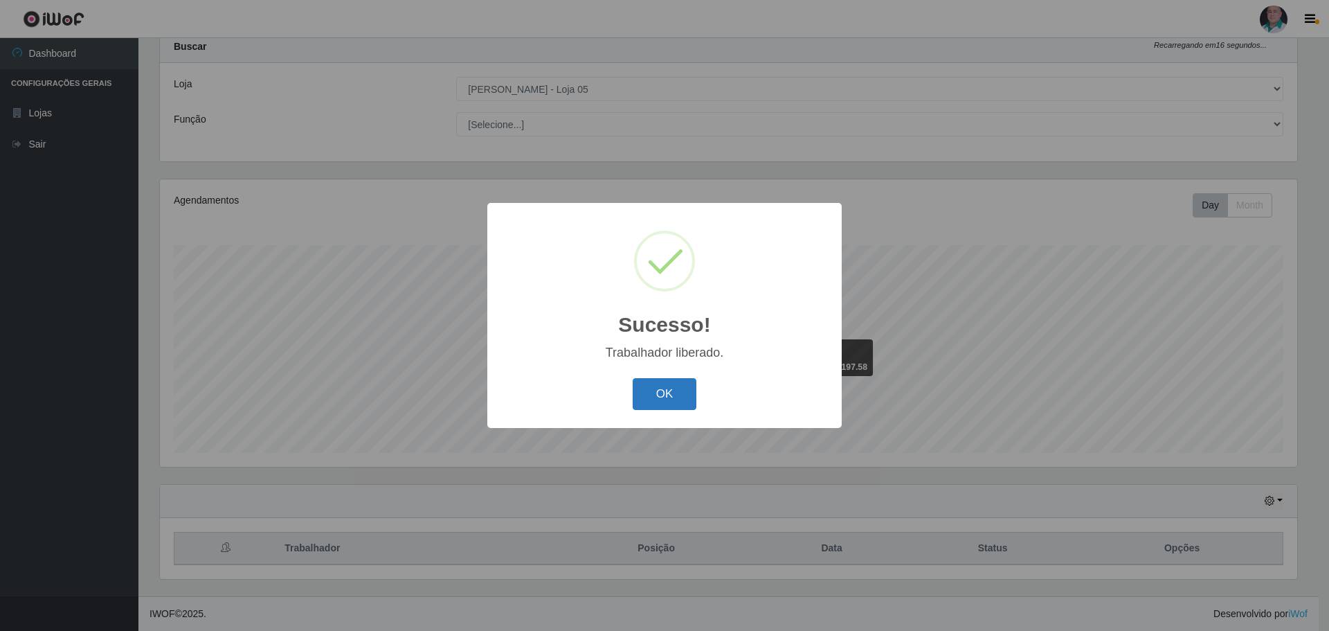
click at [669, 397] on button "OK" at bounding box center [665, 394] width 64 height 33
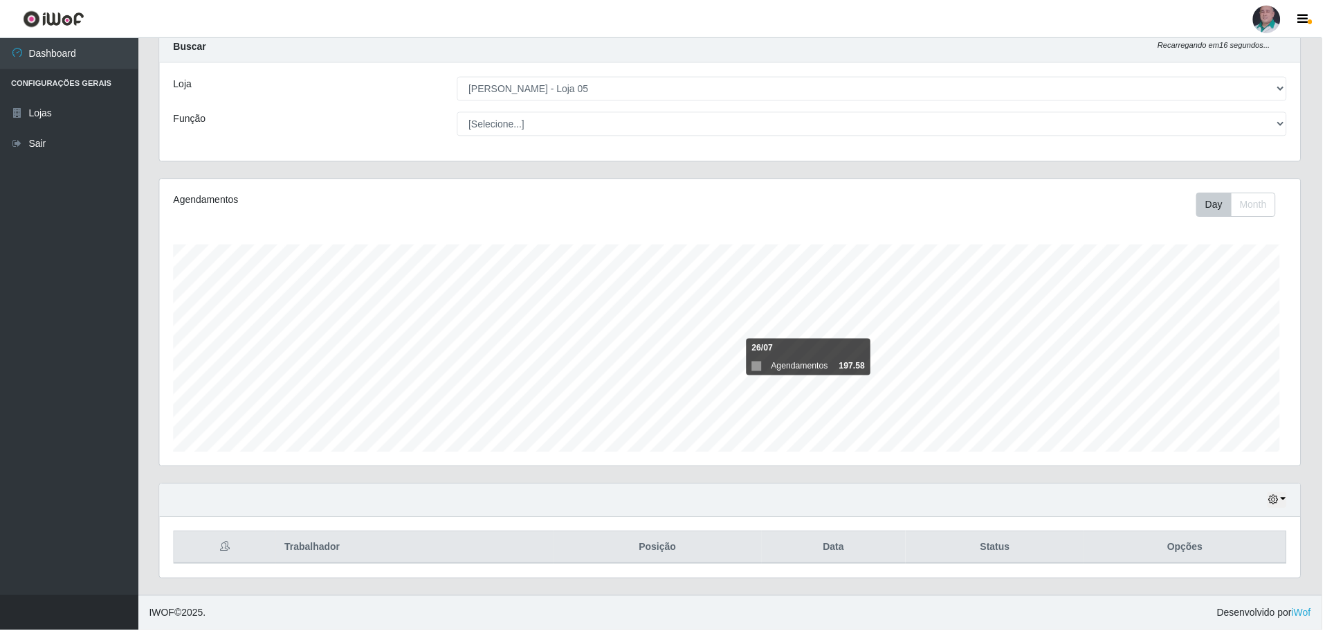
scroll to position [0, 0]
